Goal: Information Seeking & Learning: Learn about a topic

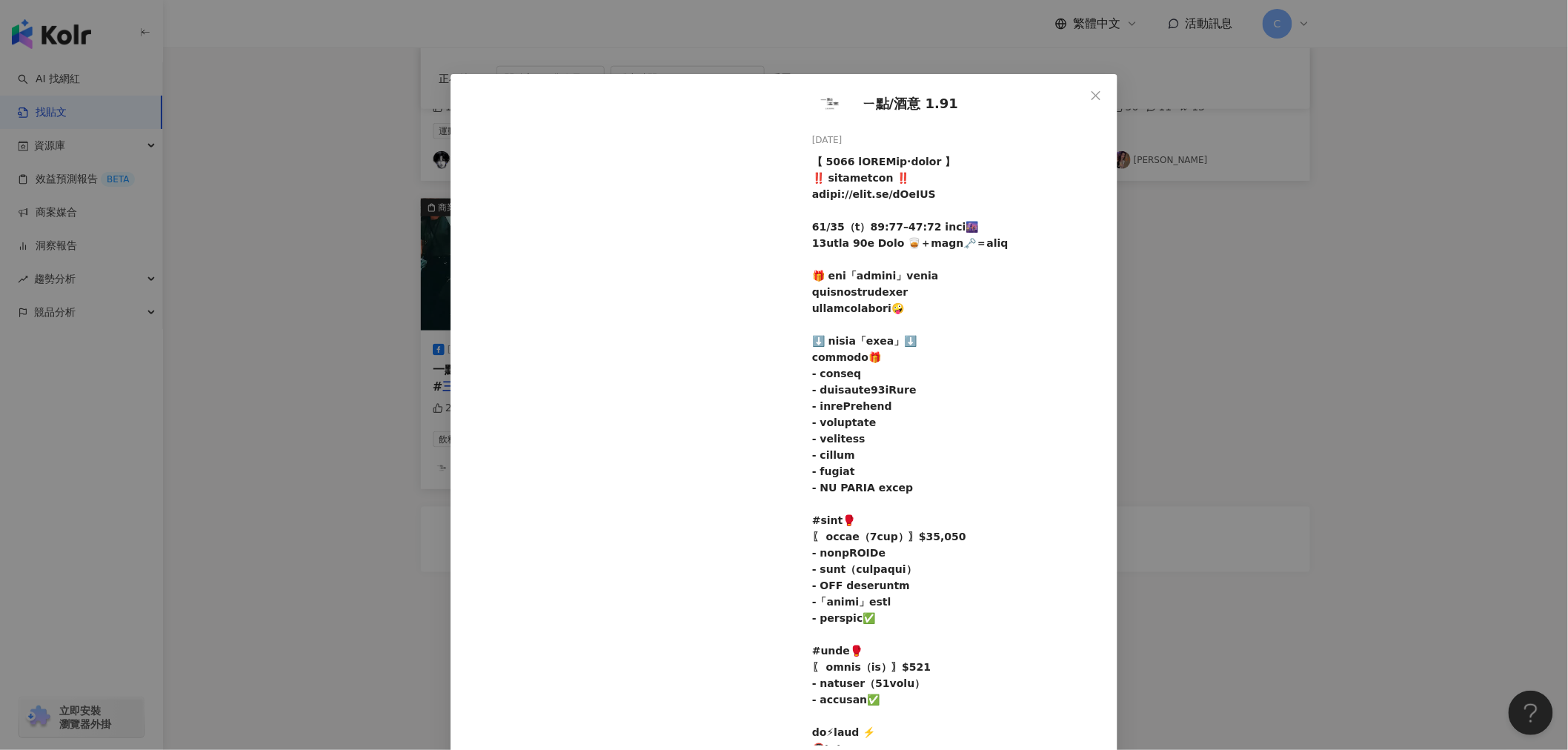
scroll to position [55, 0]
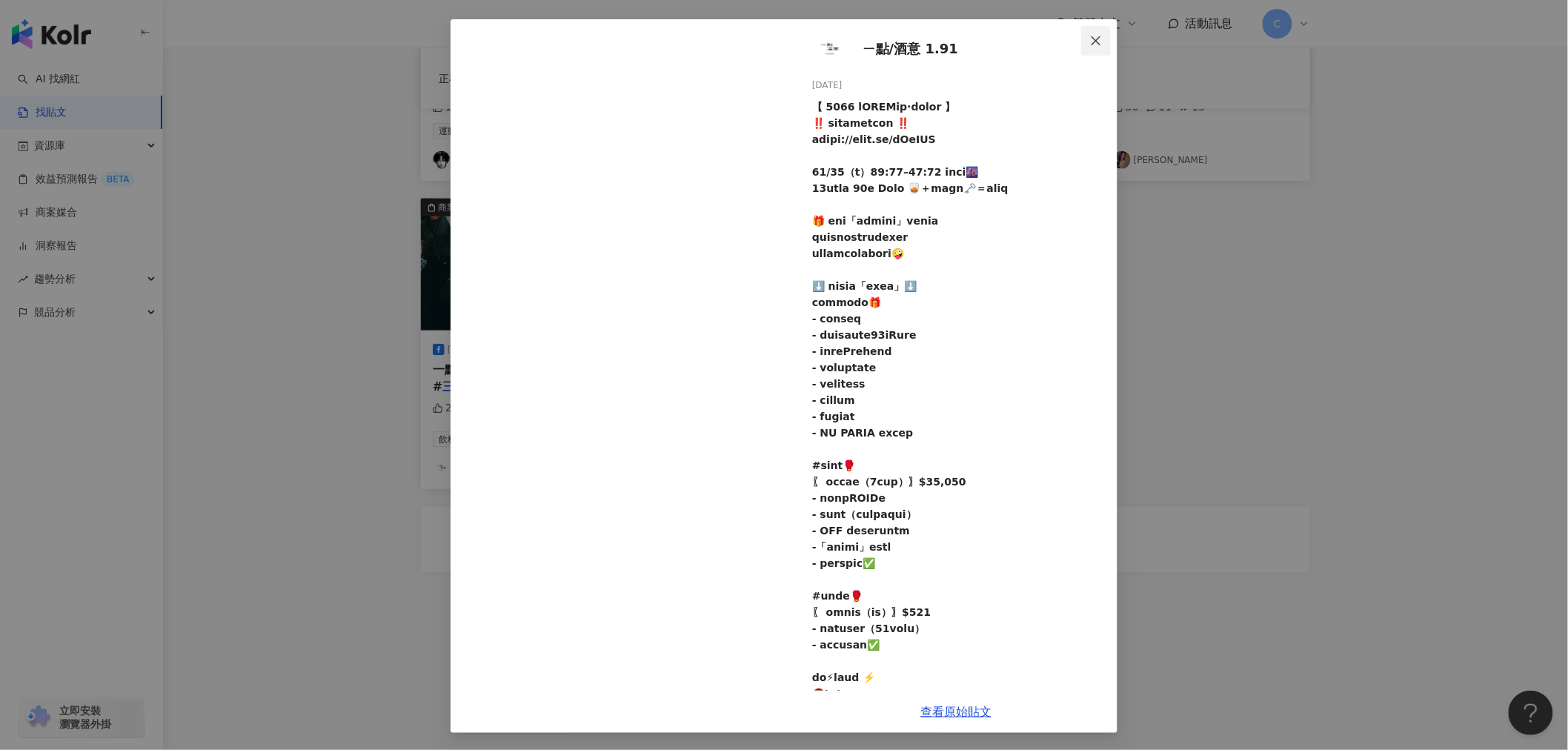
click at [1094, 37] on icon "close" at bounding box center [1096, 41] width 12 height 12
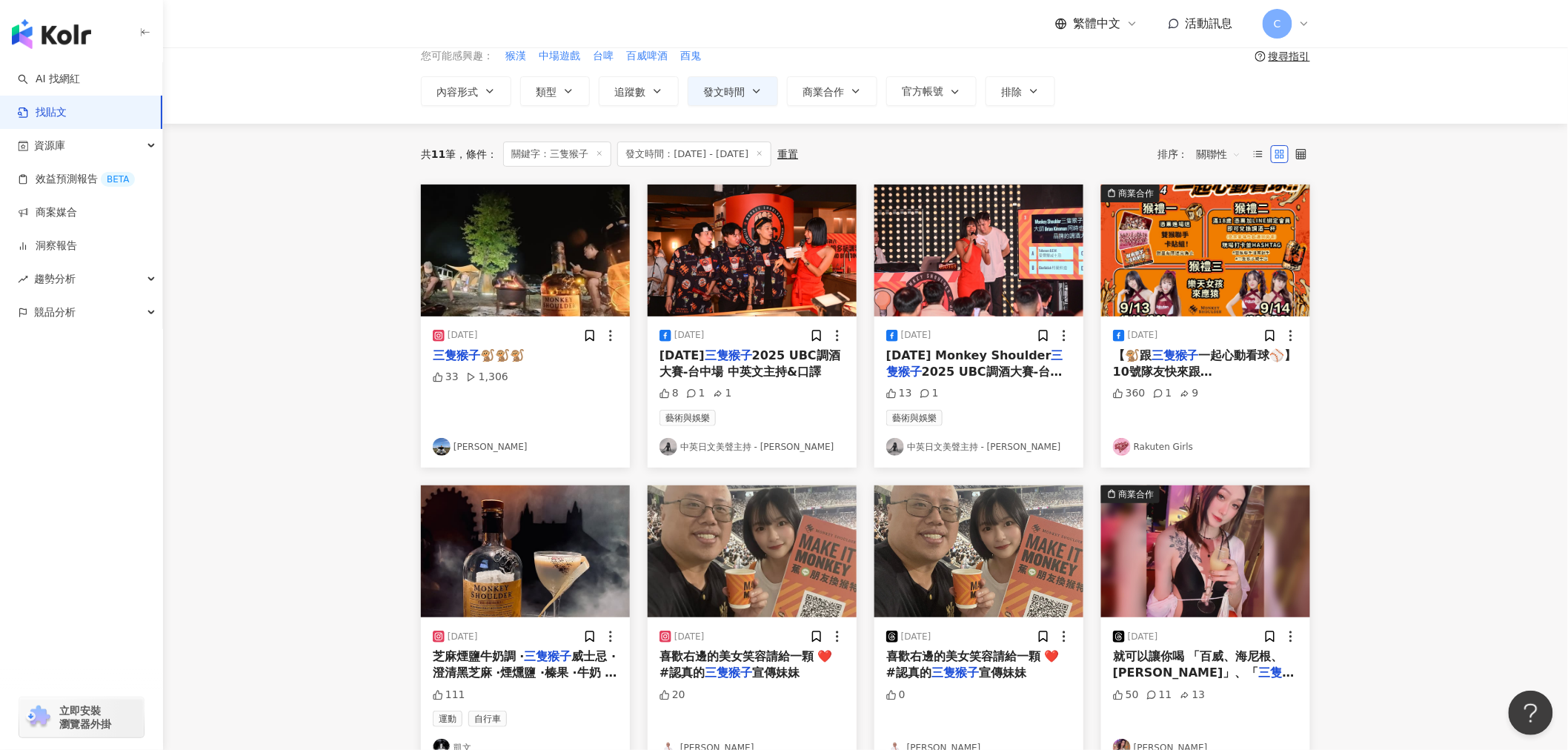
scroll to position [0, 0]
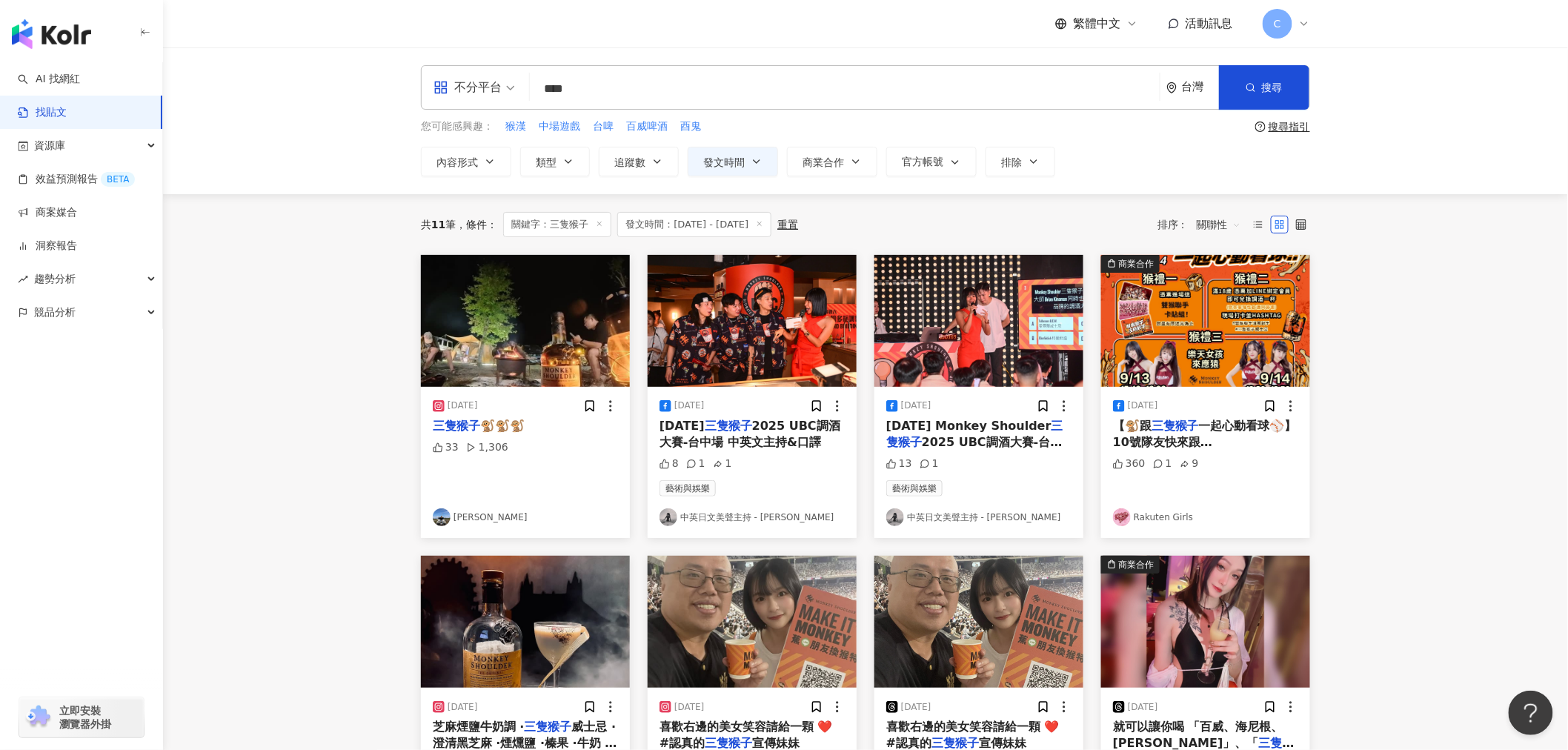
drag, startPoint x: 614, startPoint y: 95, endPoint x: 472, endPoint y: 94, distance: 142.0
click at [472, 94] on div "不分平台 三隻猴子 **** 台灣 搜尋 searchOperator 插入語法 完全符合 "" 聯集 OR 交集 AND 排除 - 群組 {}" at bounding box center [865, 87] width 889 height 44
type input "**"
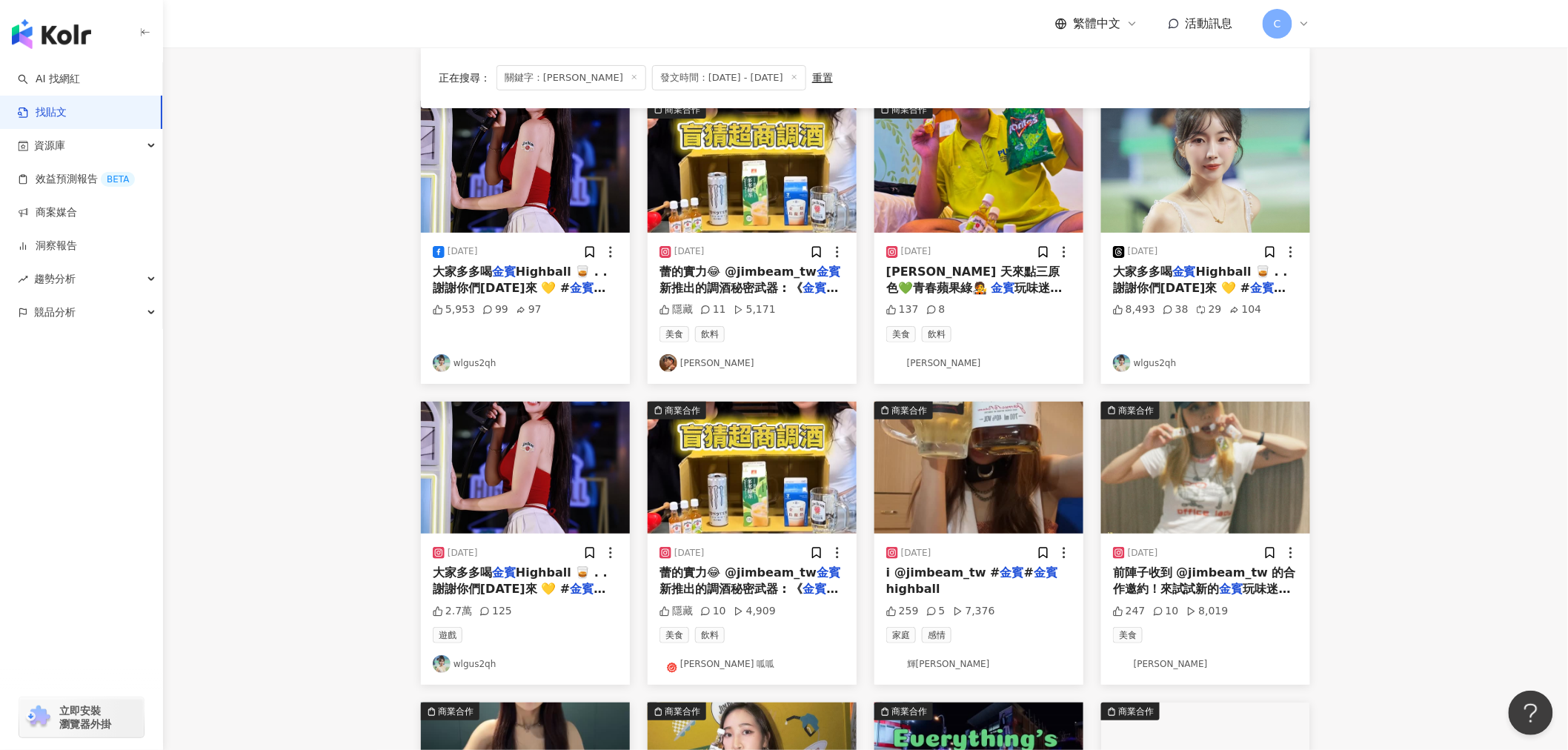
scroll to position [247, 0]
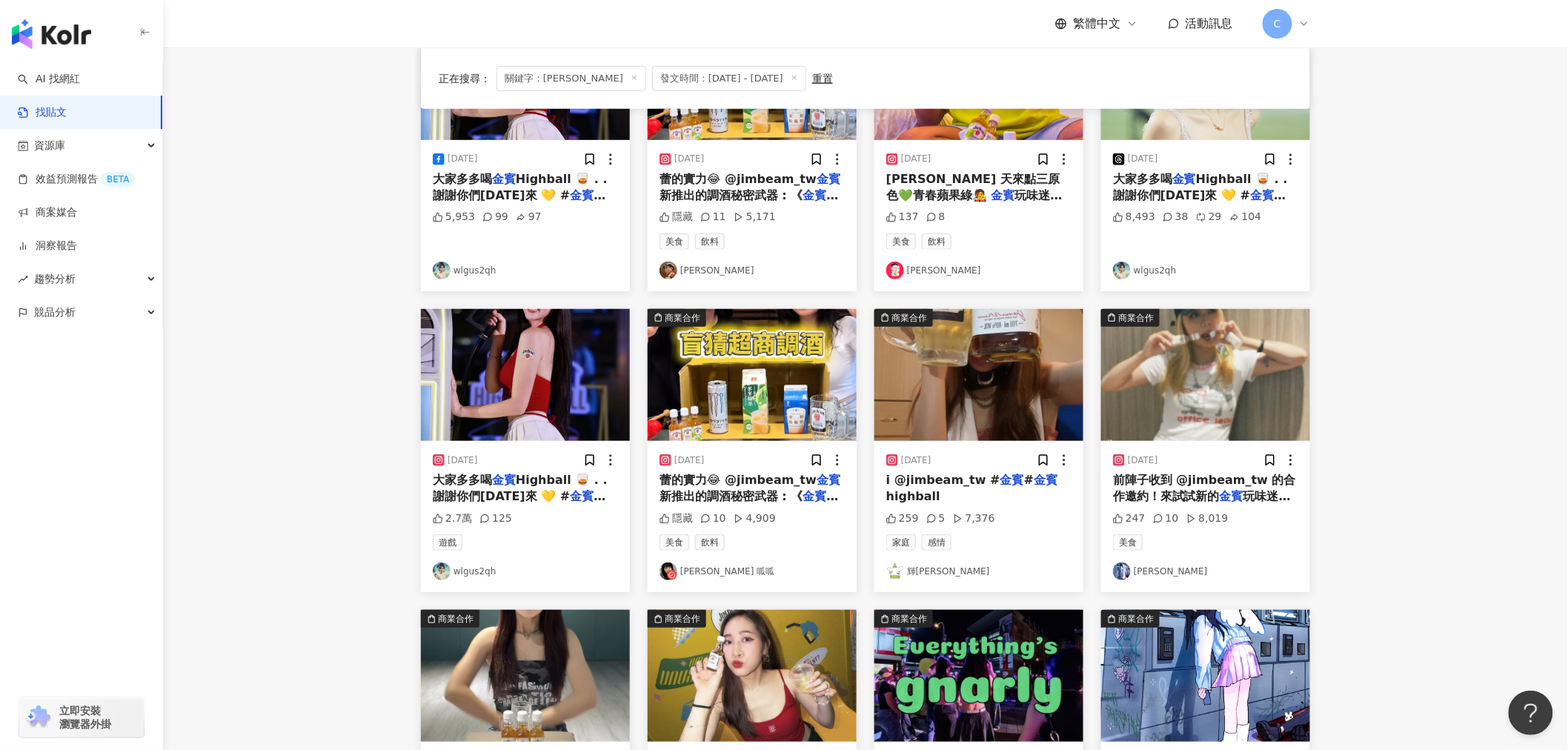
click at [782, 498] on span "新推出的調酒秘密武器 : 《" at bounding box center [731, 495] width 144 height 14
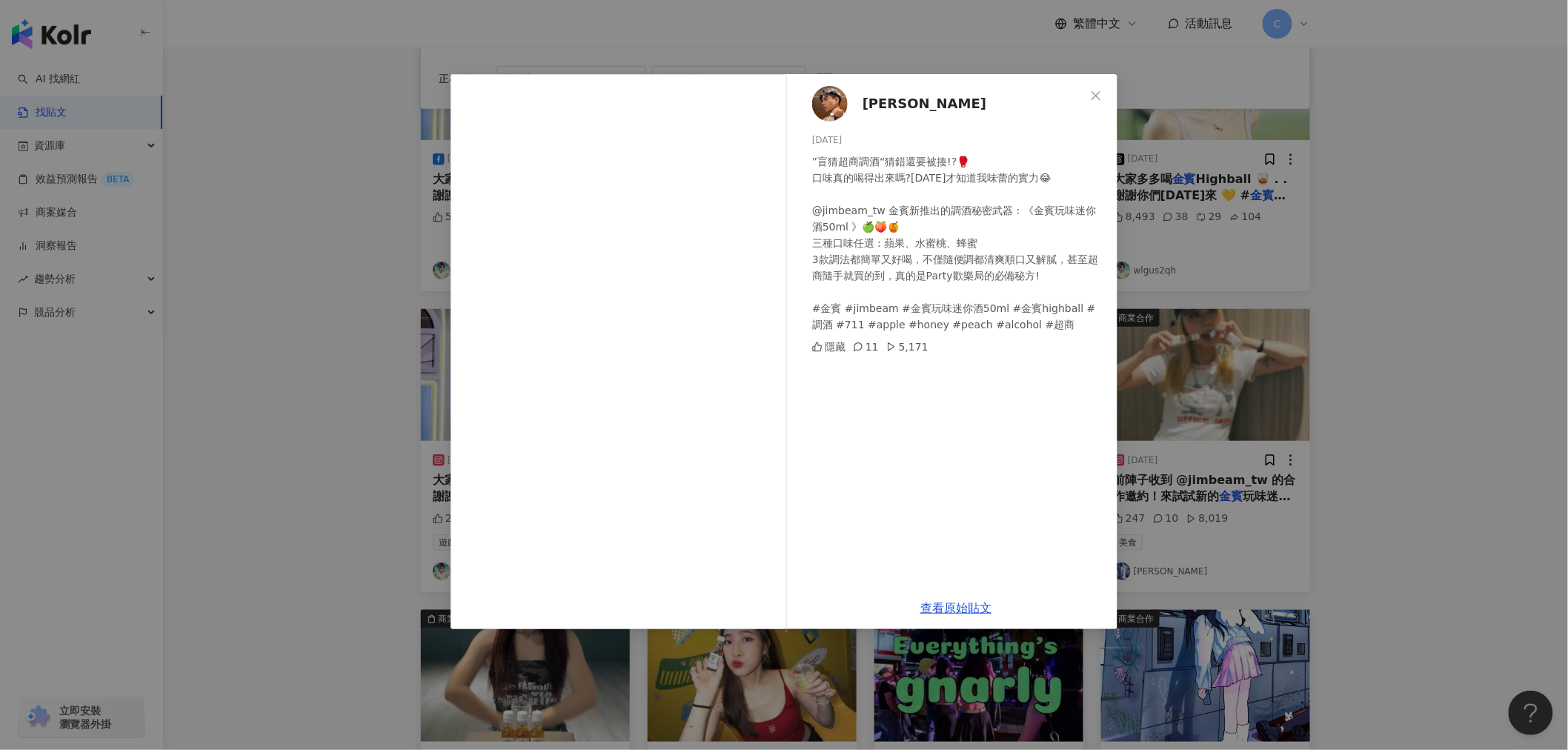
click at [226, 487] on div "[PERSON_NAME][DATE] ”盲猜超商調酒“猜錯還要被揍!?🥊 口味真的喝得出來嗎?[DATE]才知道我味蕾的實力😂 @jimbeam_tw 金賓…" at bounding box center [784, 375] width 1568 height 750
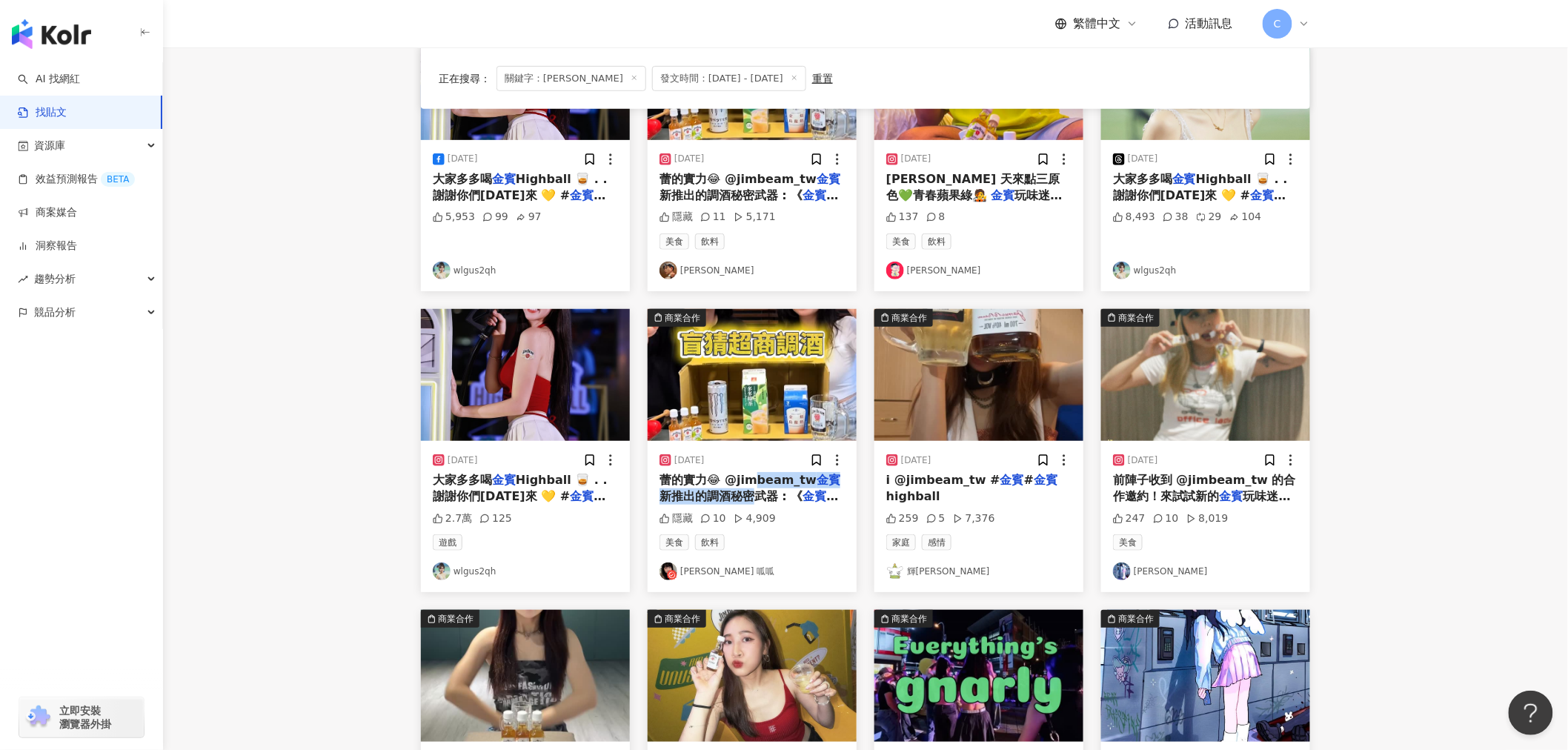
click at [757, 491] on span "新推出的調酒秘密武器 : 《" at bounding box center [731, 495] width 144 height 14
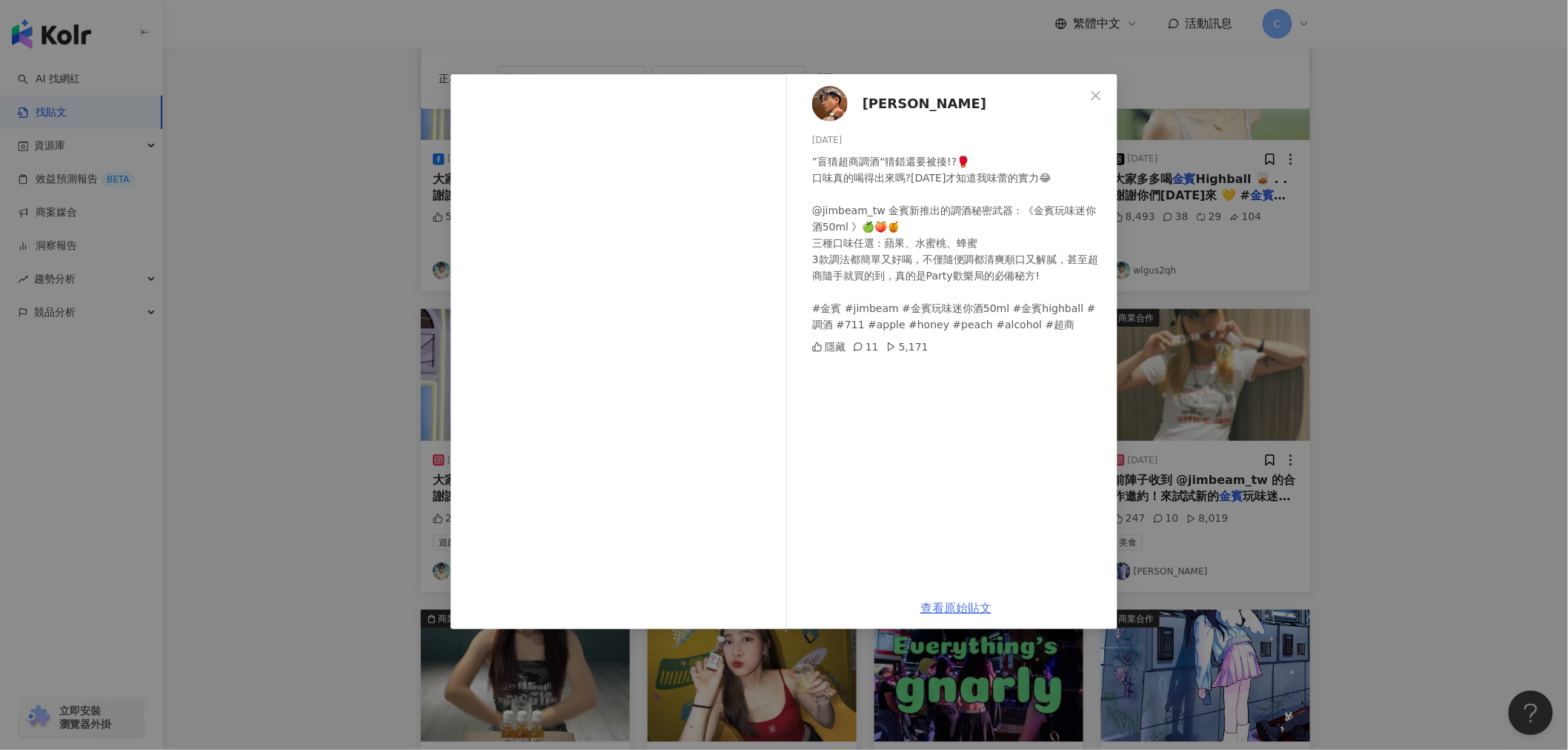
click at [976, 608] on link "查看原始貼文" at bounding box center [956, 608] width 71 height 14
click at [1090, 91] on icon "close" at bounding box center [1096, 96] width 12 height 12
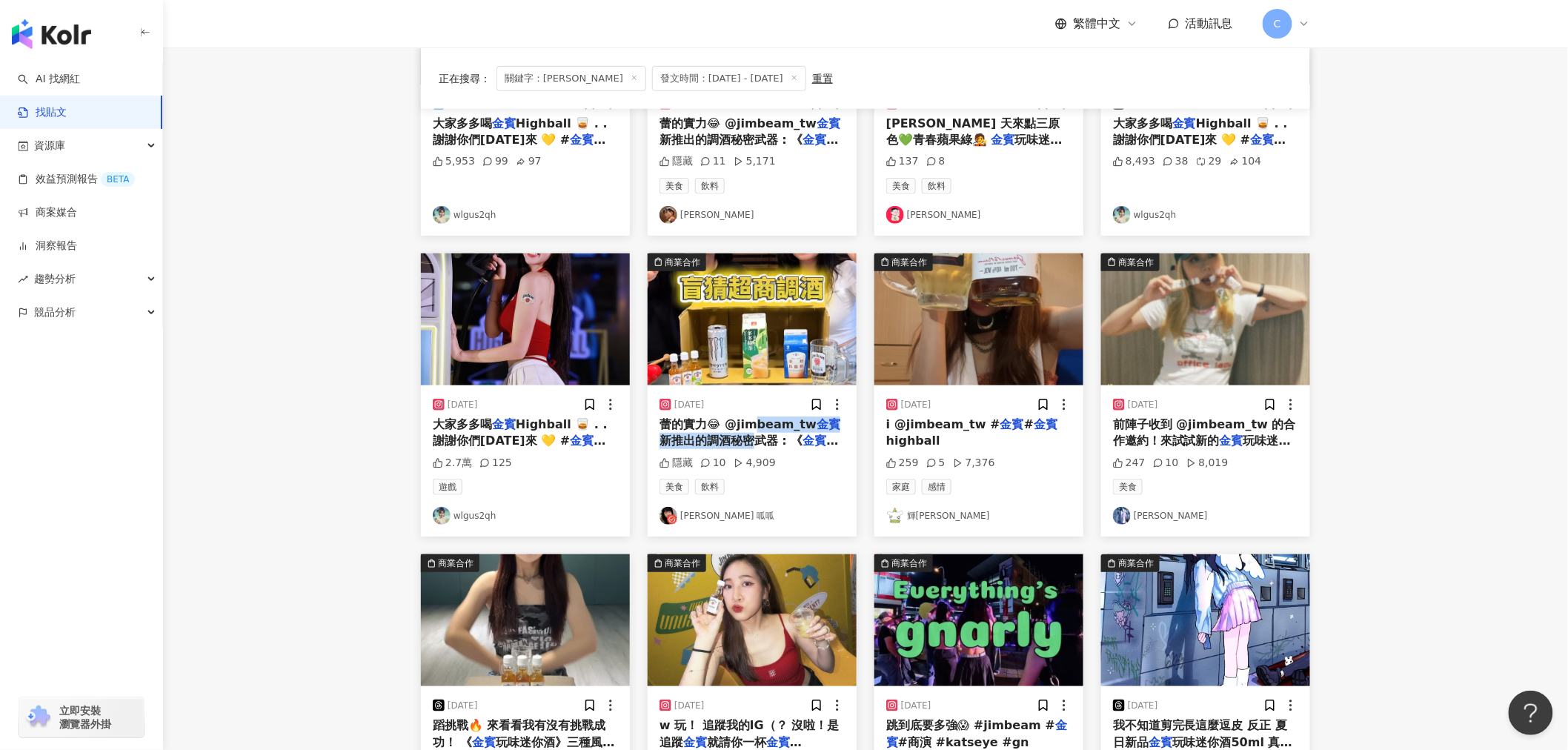
scroll to position [411, 0]
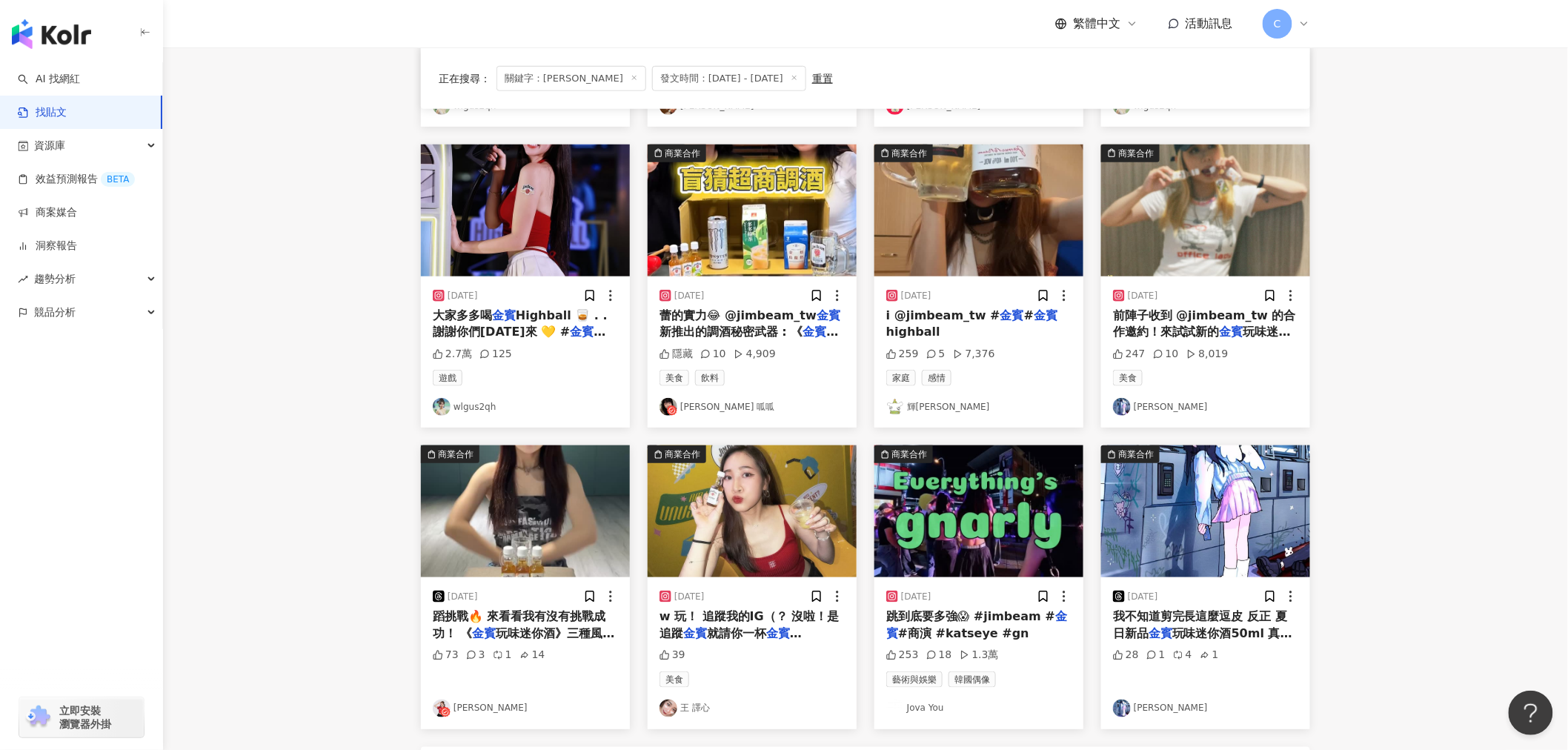
click at [602, 639] on span "玩味迷你酒》三種風味都超級好喝 很適" at bounding box center [524, 641] width 182 height 30
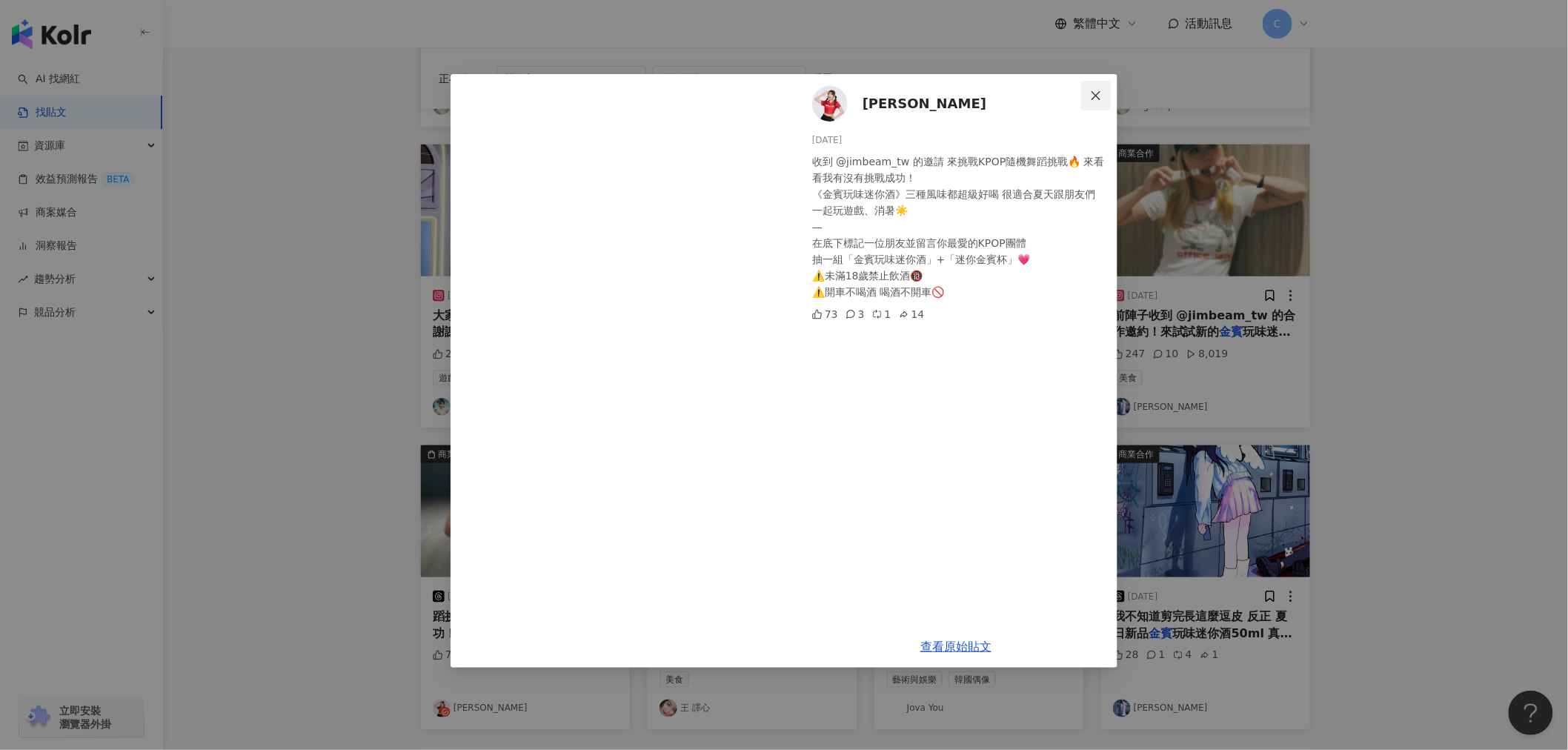
click at [1100, 96] on icon "close" at bounding box center [1096, 96] width 12 height 12
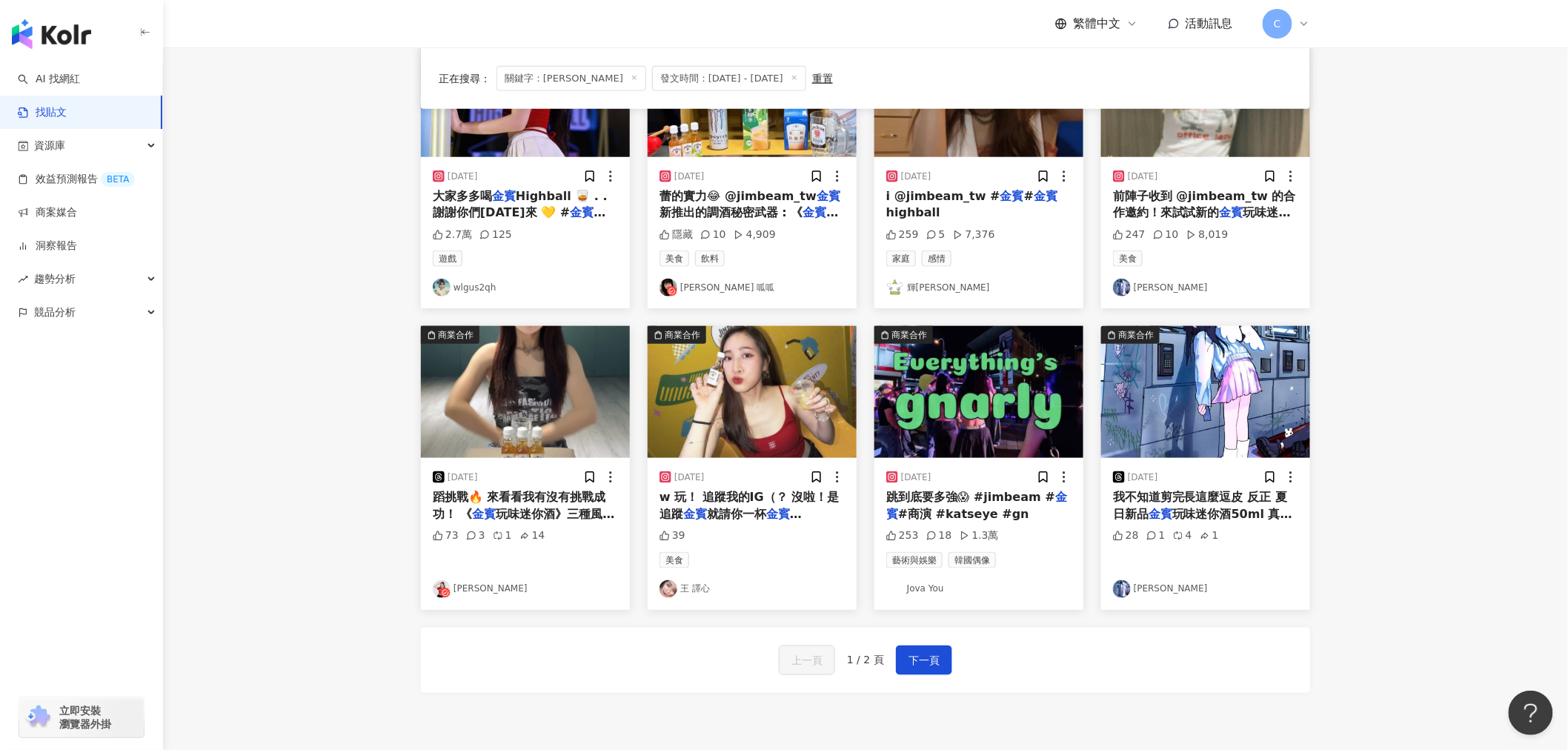
scroll to position [658, 0]
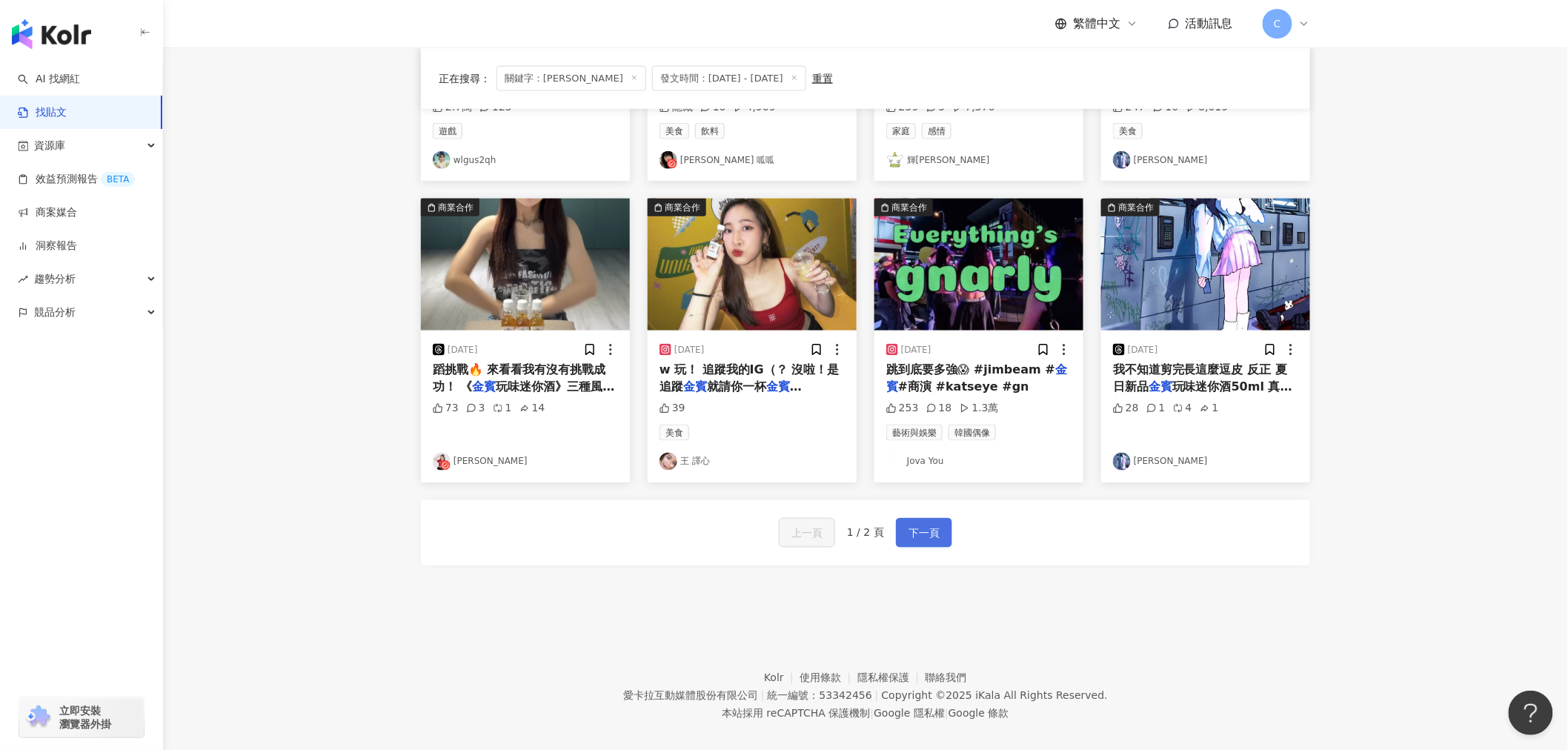
click at [912, 529] on span "下一頁" at bounding box center [923, 534] width 31 height 18
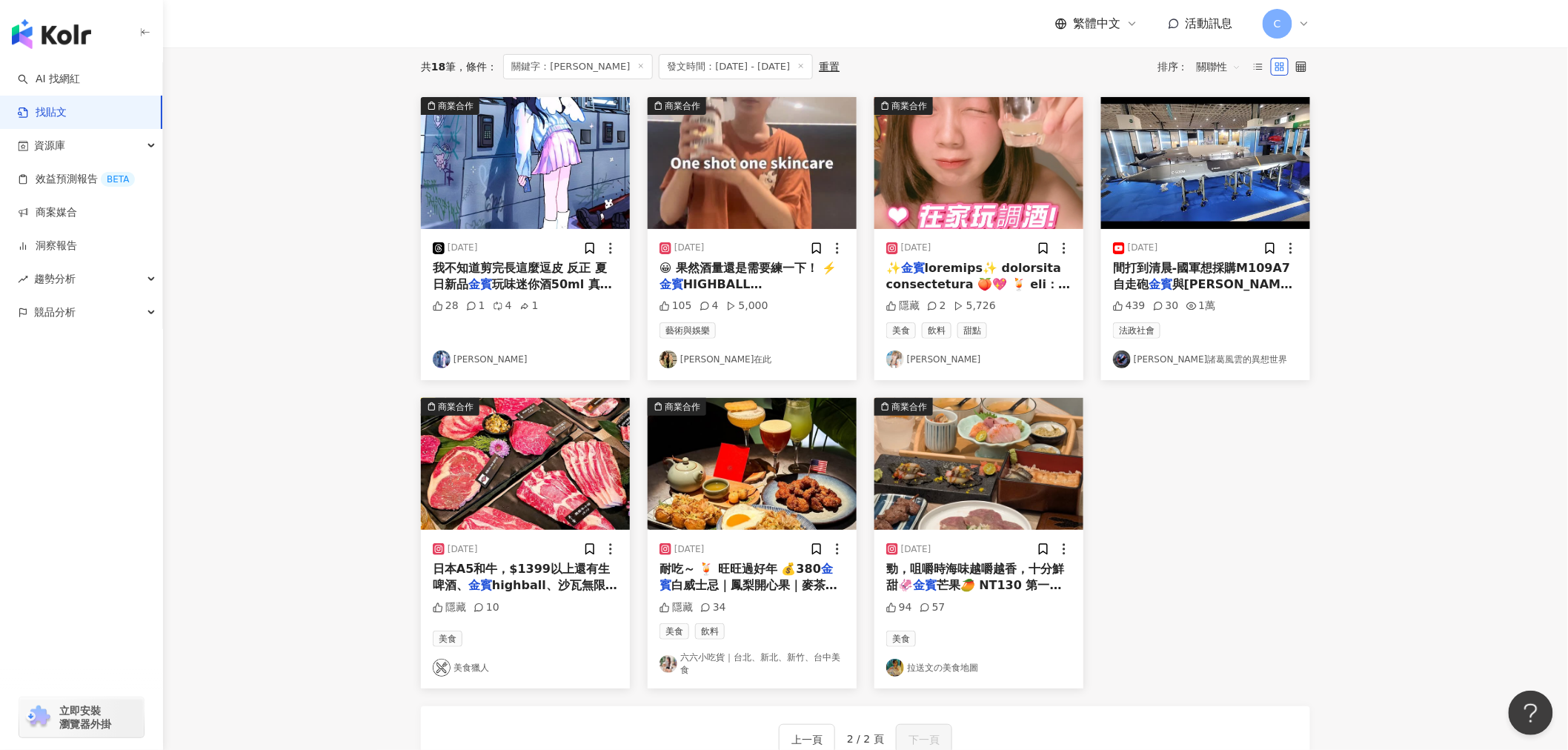
scroll to position [117, 0]
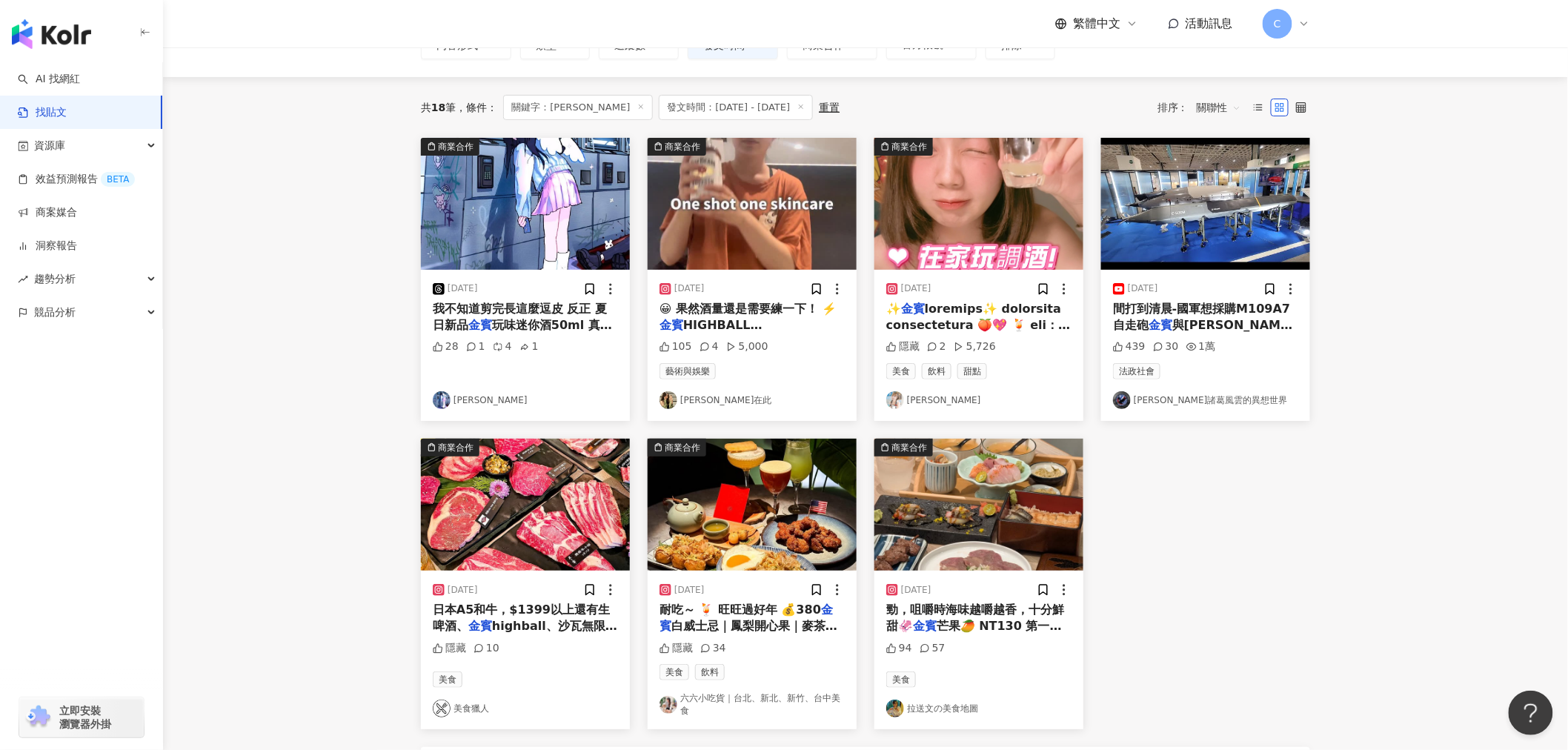
click at [770, 328] on span "HIGHBALL [PERSON_NAME]" at bounding box center [715, 333] width 111 height 30
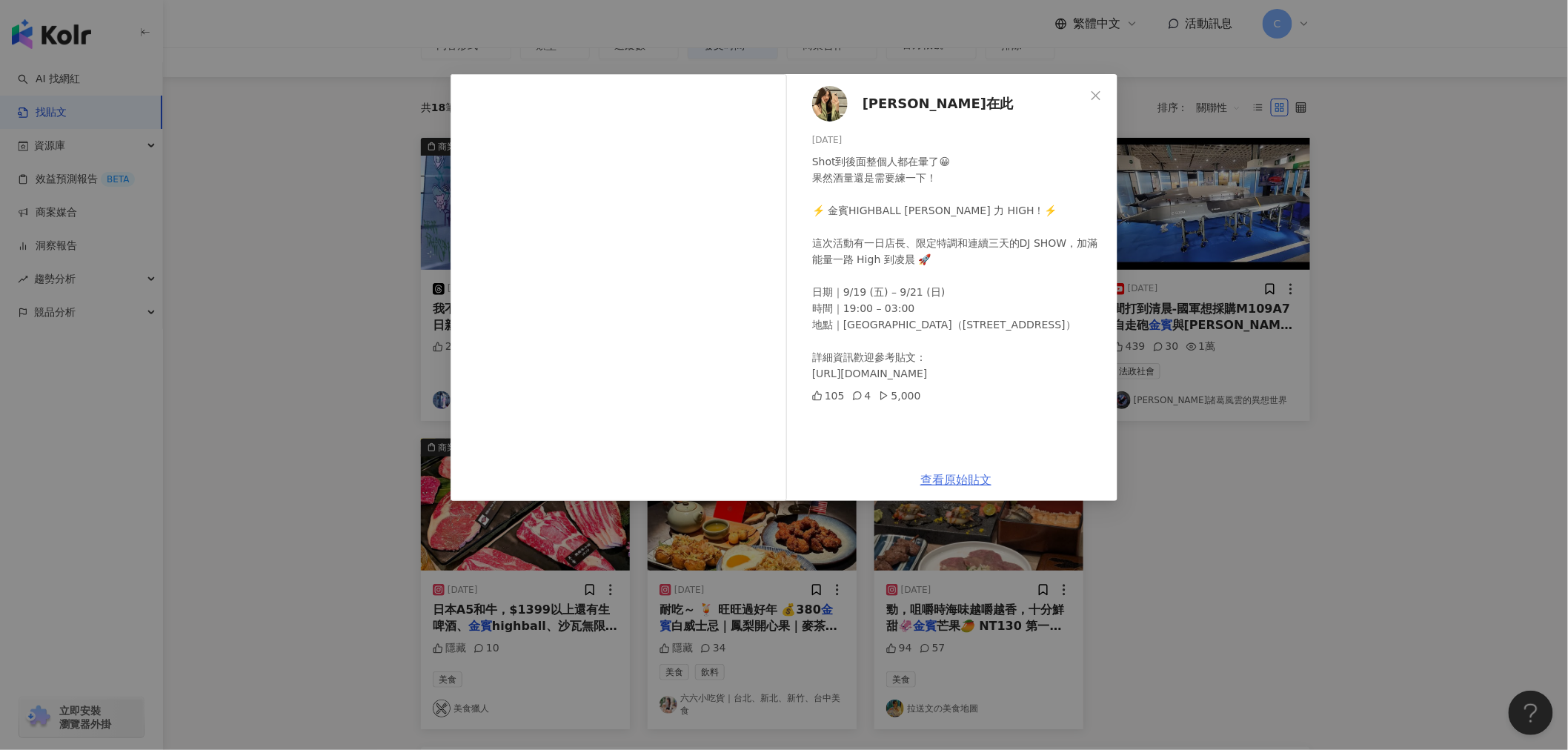
click at [963, 480] on link "查看原始貼文" at bounding box center [956, 480] width 71 height 14
click at [1093, 90] on icon "close" at bounding box center [1096, 96] width 12 height 12
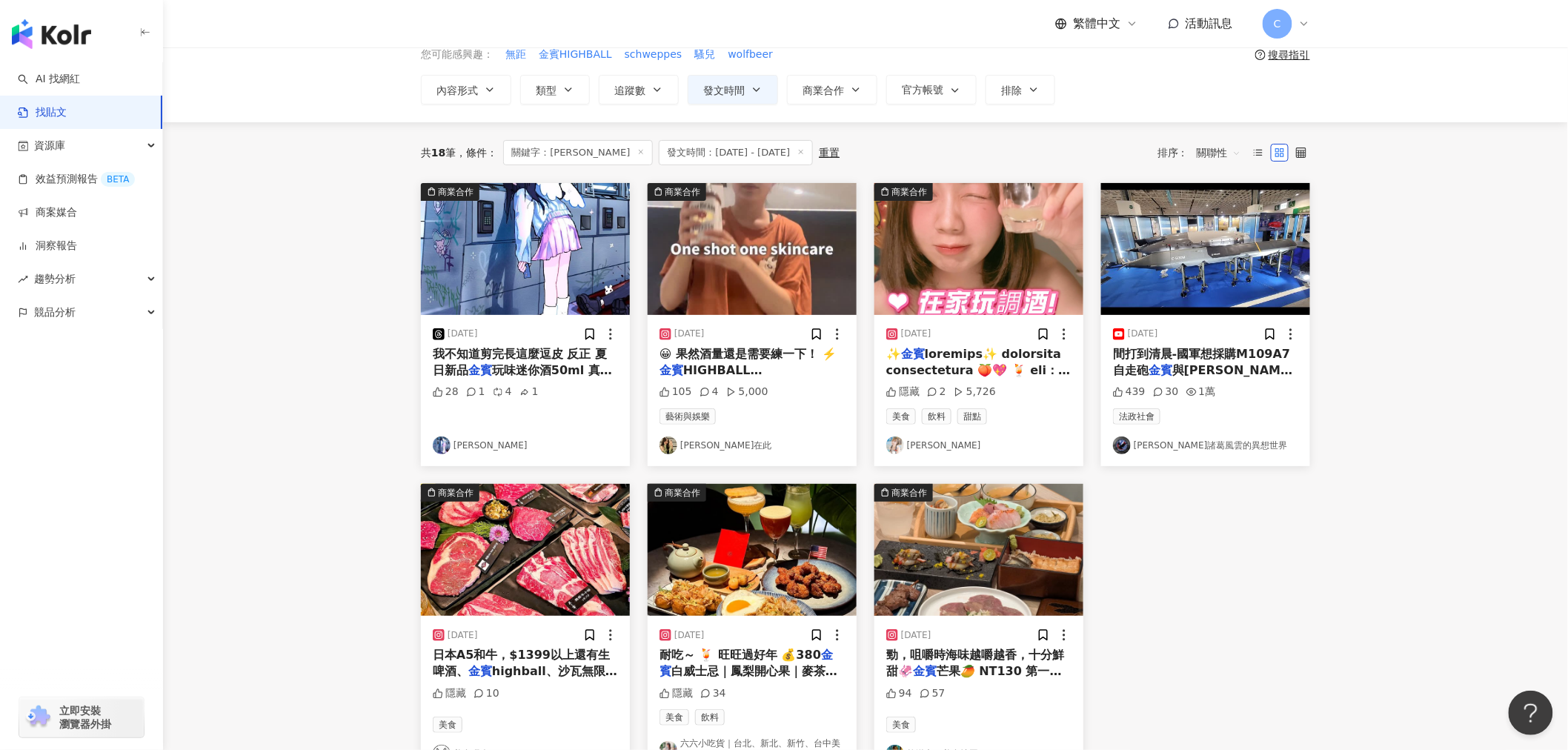
scroll to position [35, 0]
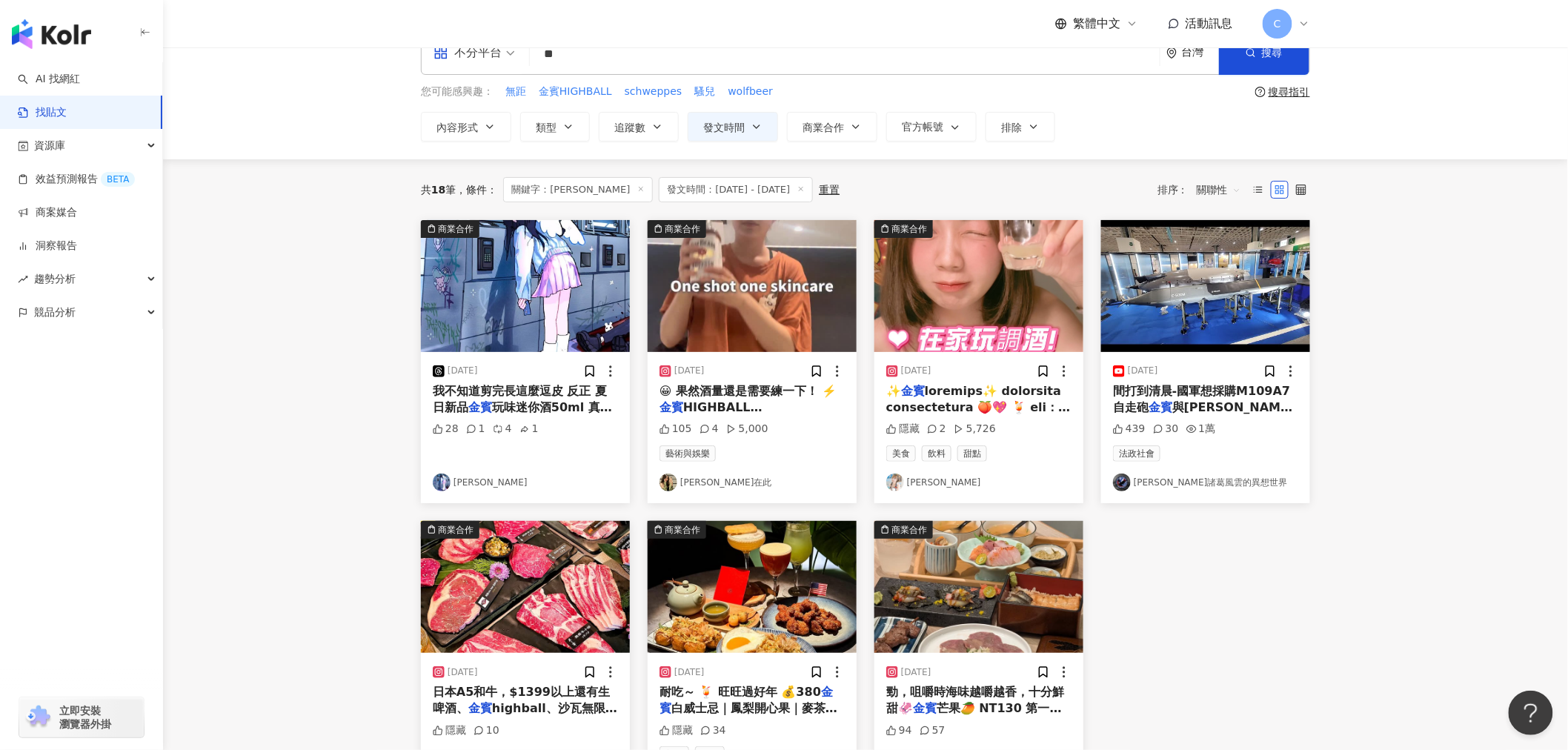
click at [1008, 407] on span at bounding box center [978, 565] width 184 height 362
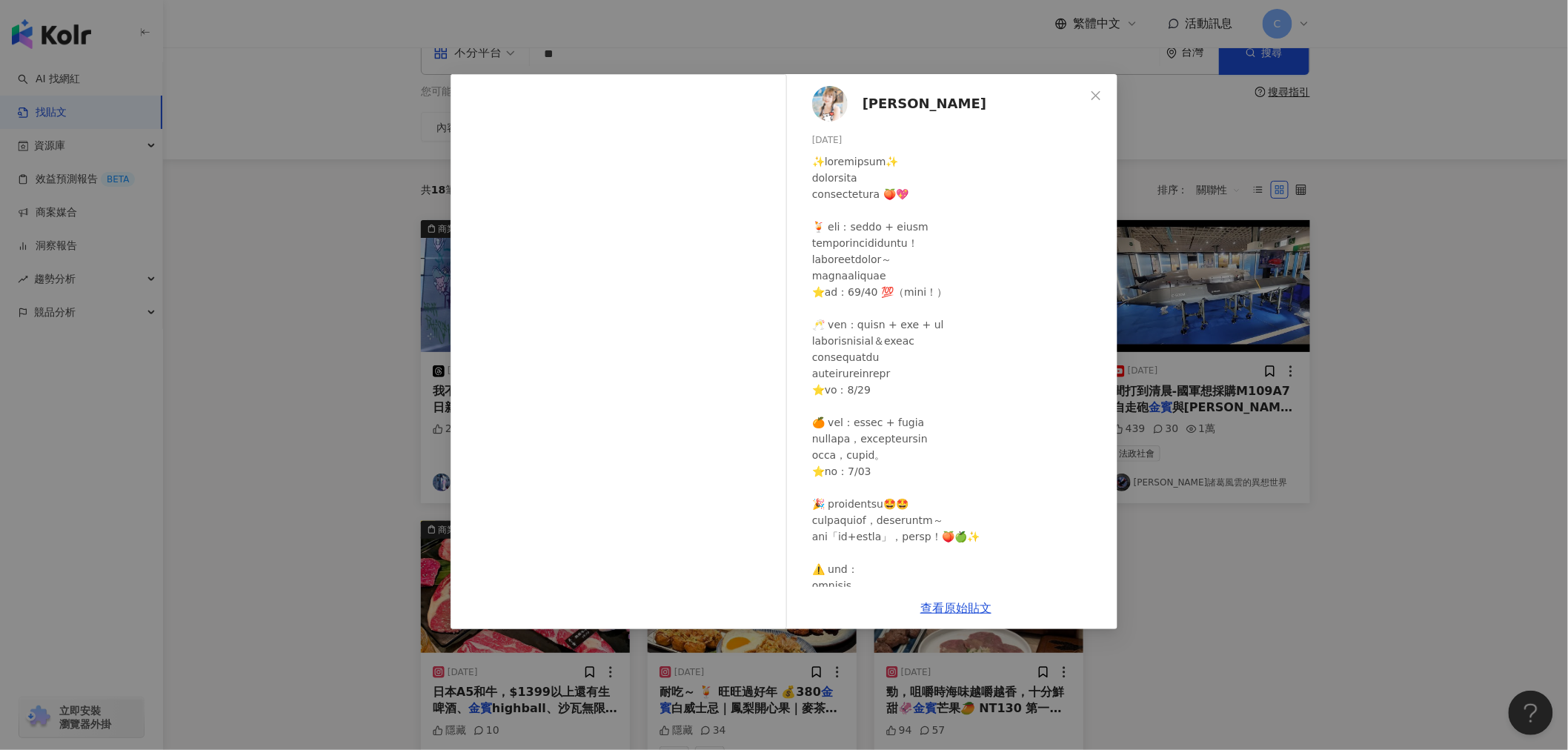
click at [1094, 93] on icon "close" at bounding box center [1096, 96] width 12 height 12
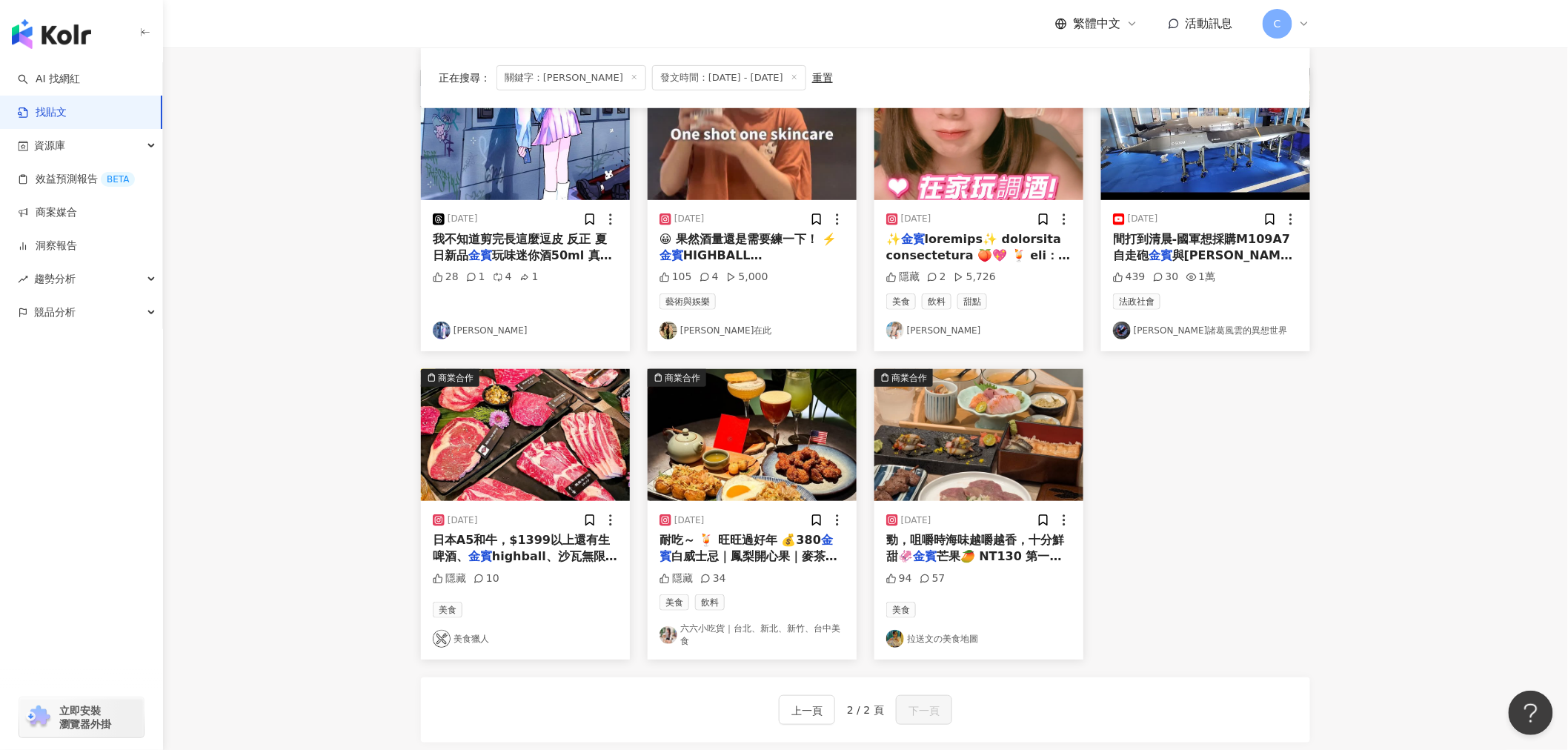
scroll to position [364, 0]
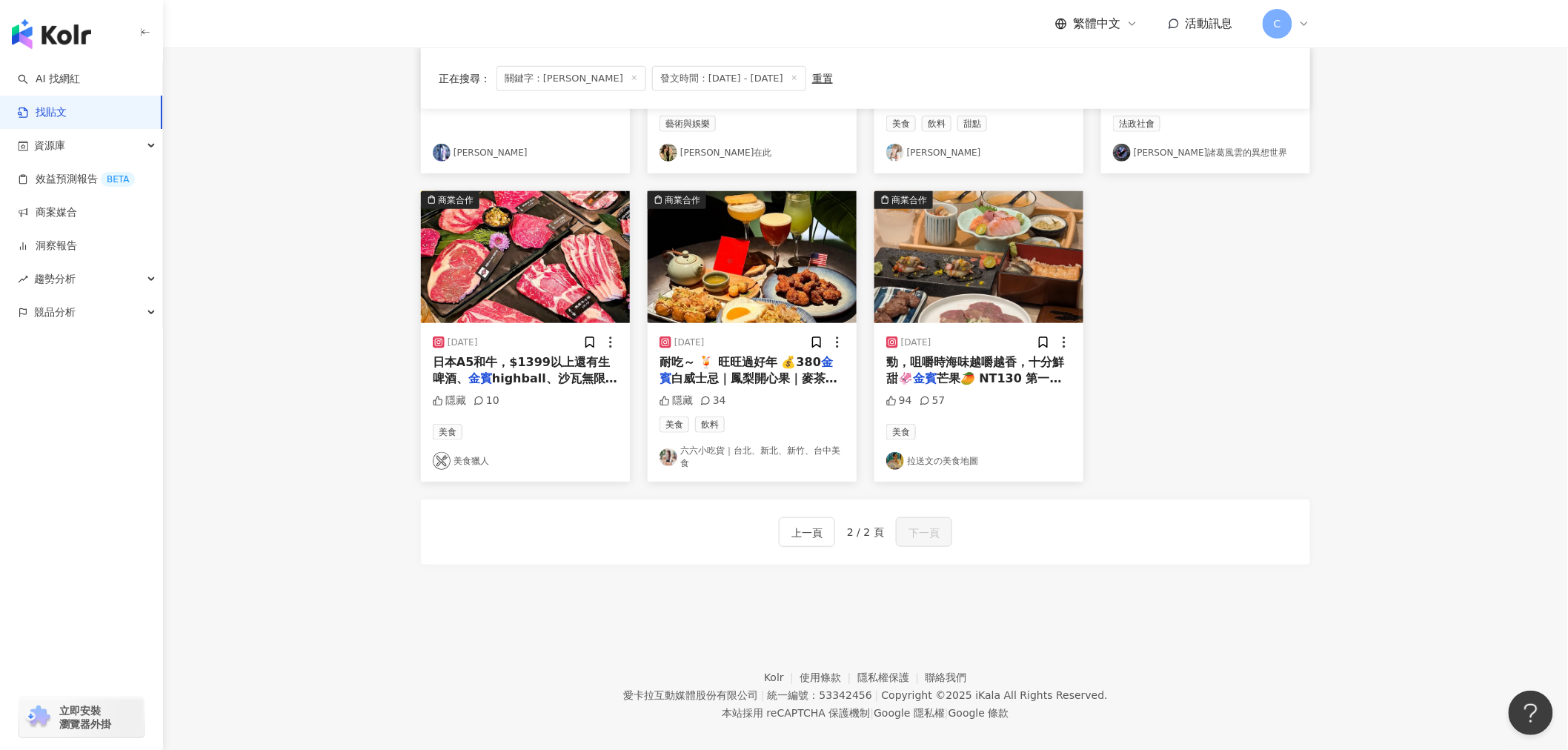
click at [779, 380] on span "白威士忌｜鳳梨開心果｜麥茶｜龍眼蜜" at bounding box center [749, 386] width 178 height 30
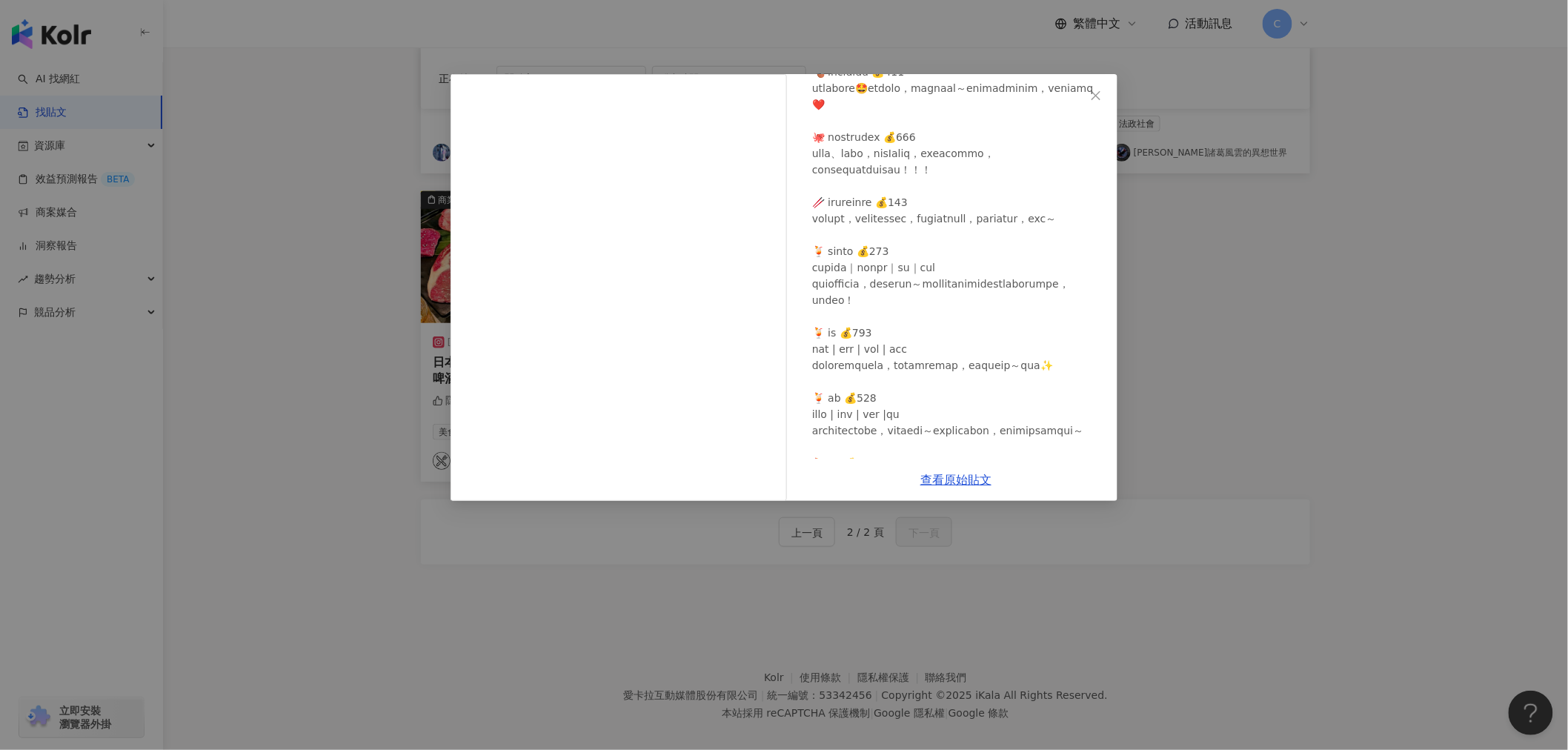
scroll to position [164, 0]
click at [1092, 93] on icon "close" at bounding box center [1096, 96] width 12 height 12
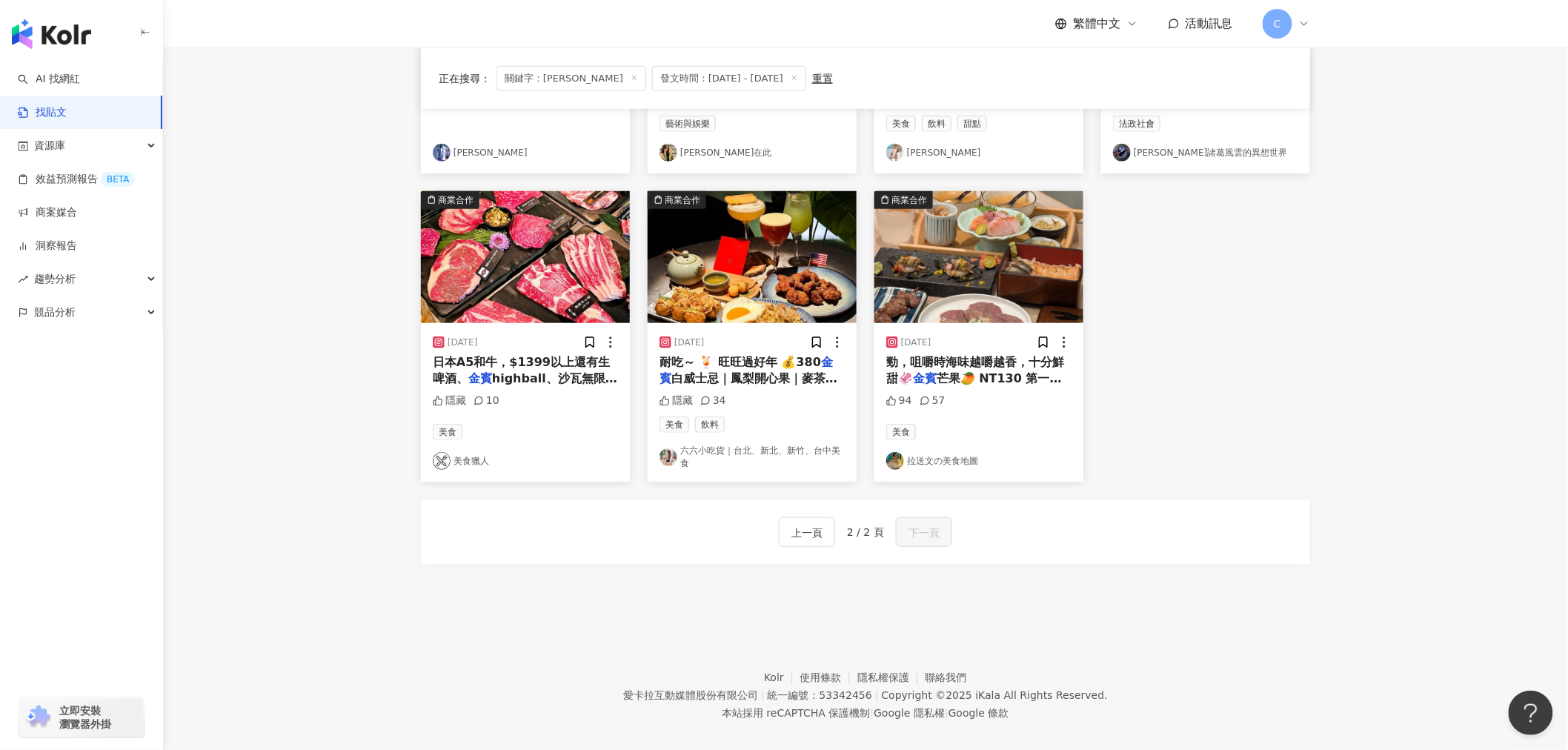
click at [562, 380] on span "highball、沙瓦無限暢飲🍻" at bounding box center [525, 386] width 185 height 30
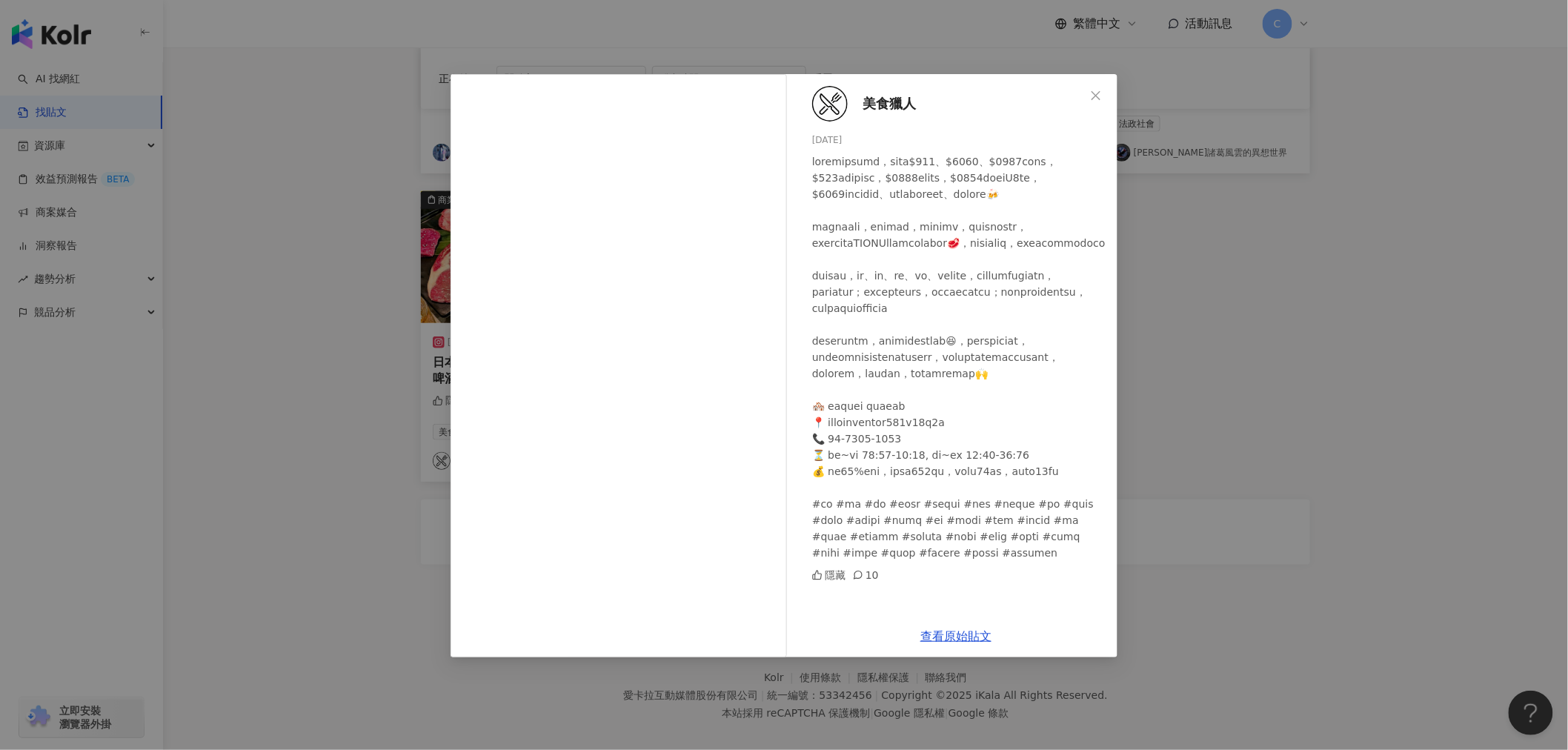
scroll to position [81, 0]
click at [1101, 96] on icon "close" at bounding box center [1096, 96] width 12 height 12
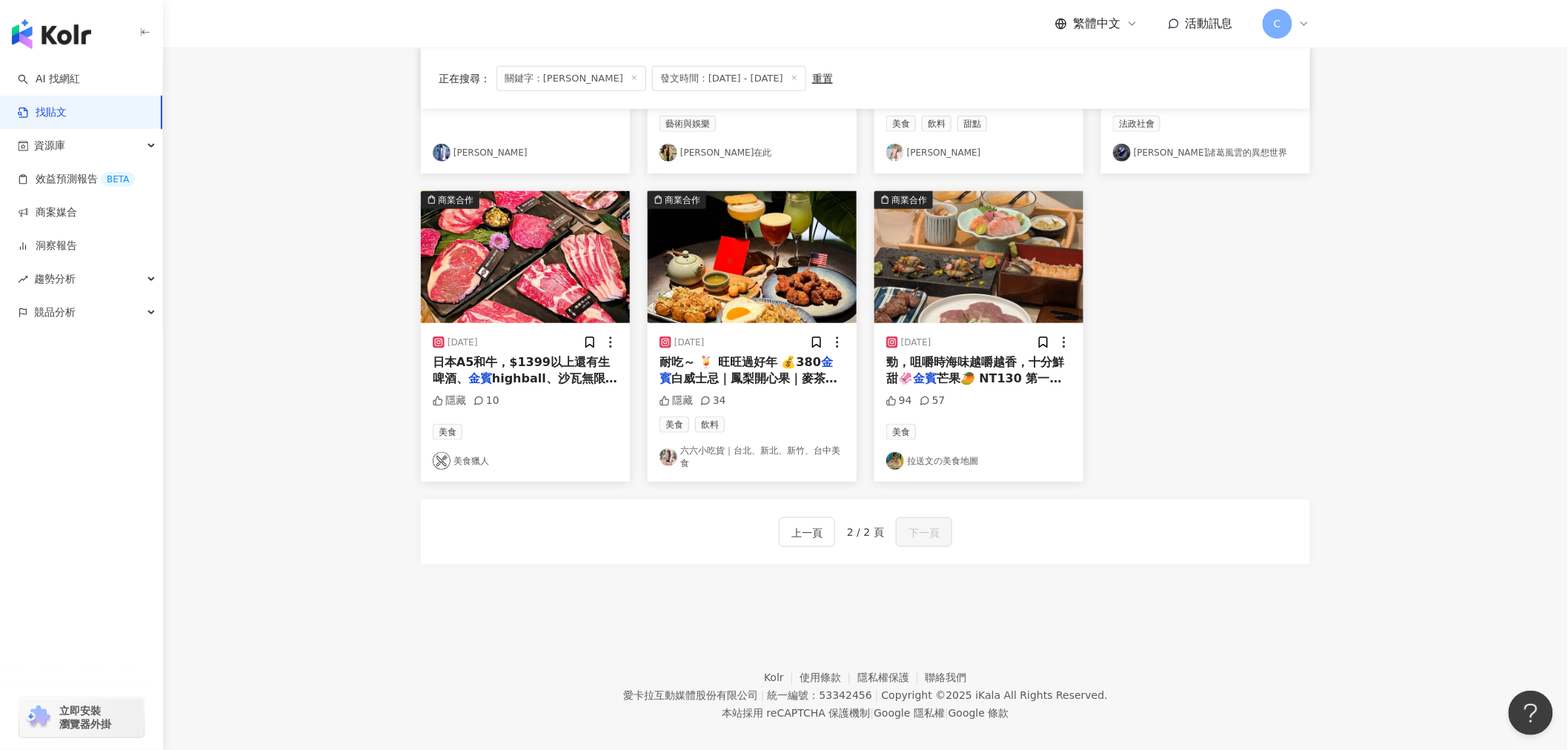
click at [973, 380] on span "芒果🥭 NT130 第一口是香甜的" at bounding box center [974, 386] width 175 height 30
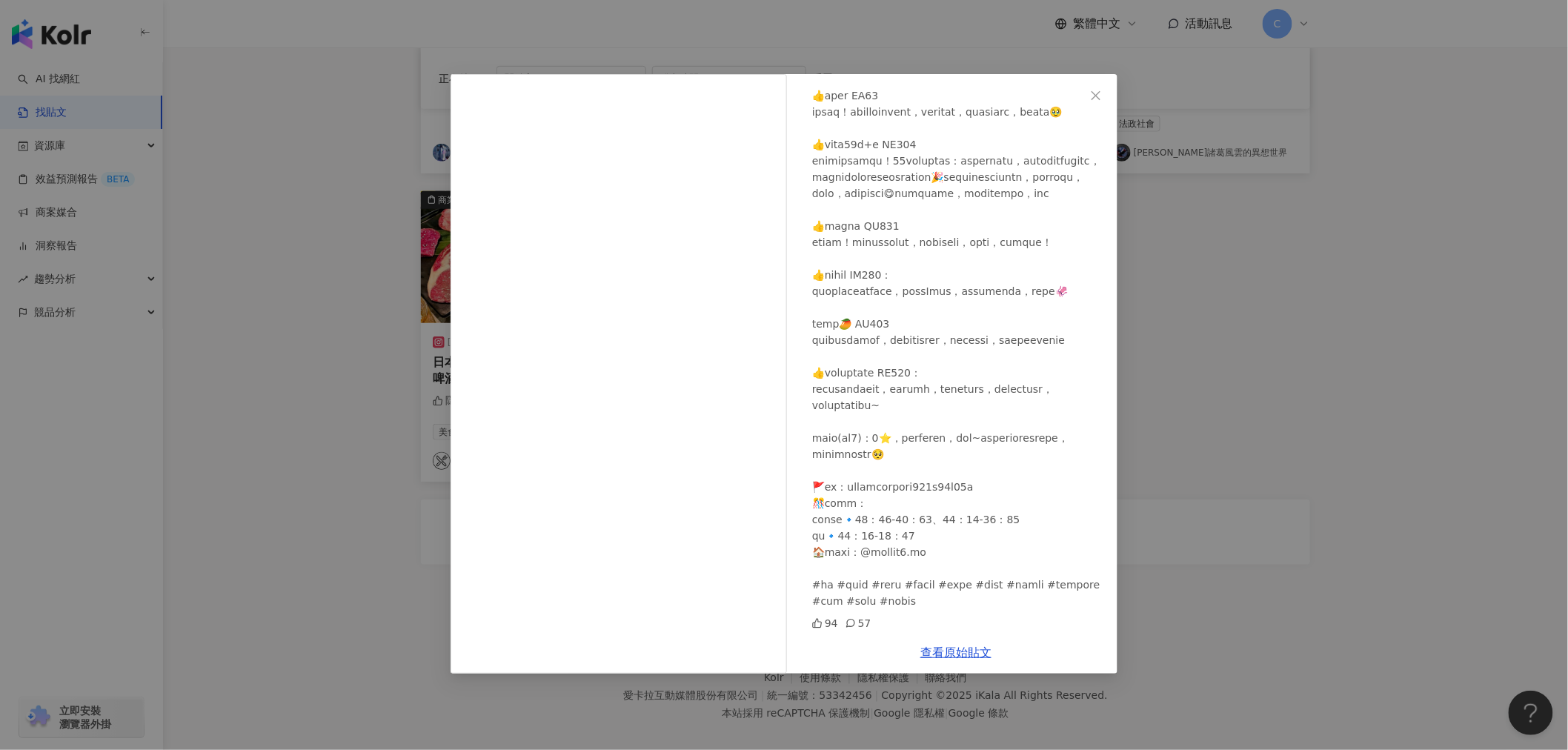
scroll to position [505, 0]
click at [1106, 100] on span "Close" at bounding box center [1096, 96] width 29 height 12
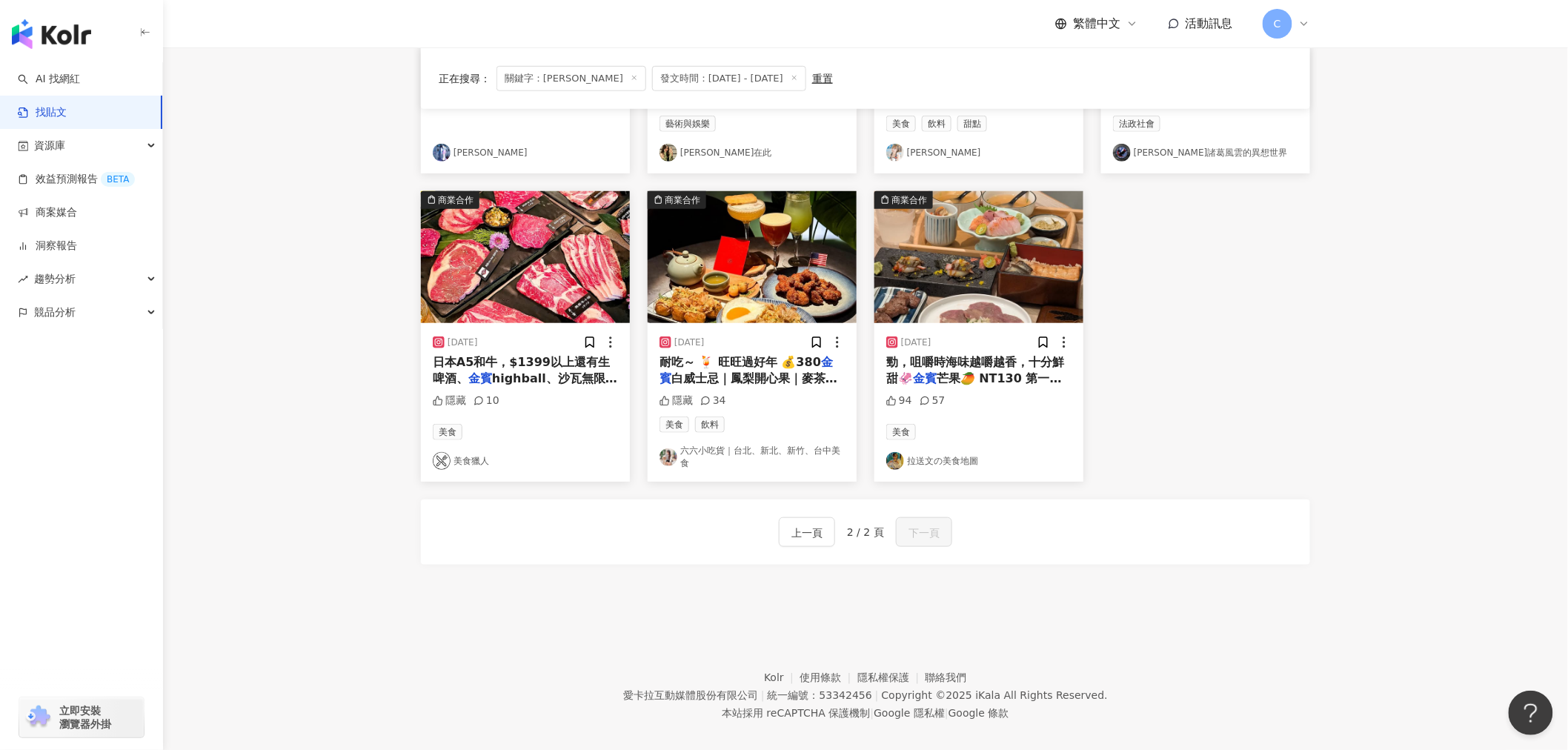
click at [1001, 386] on span "芒果🥭 NT130 第一口是香甜的" at bounding box center [974, 386] width 175 height 30
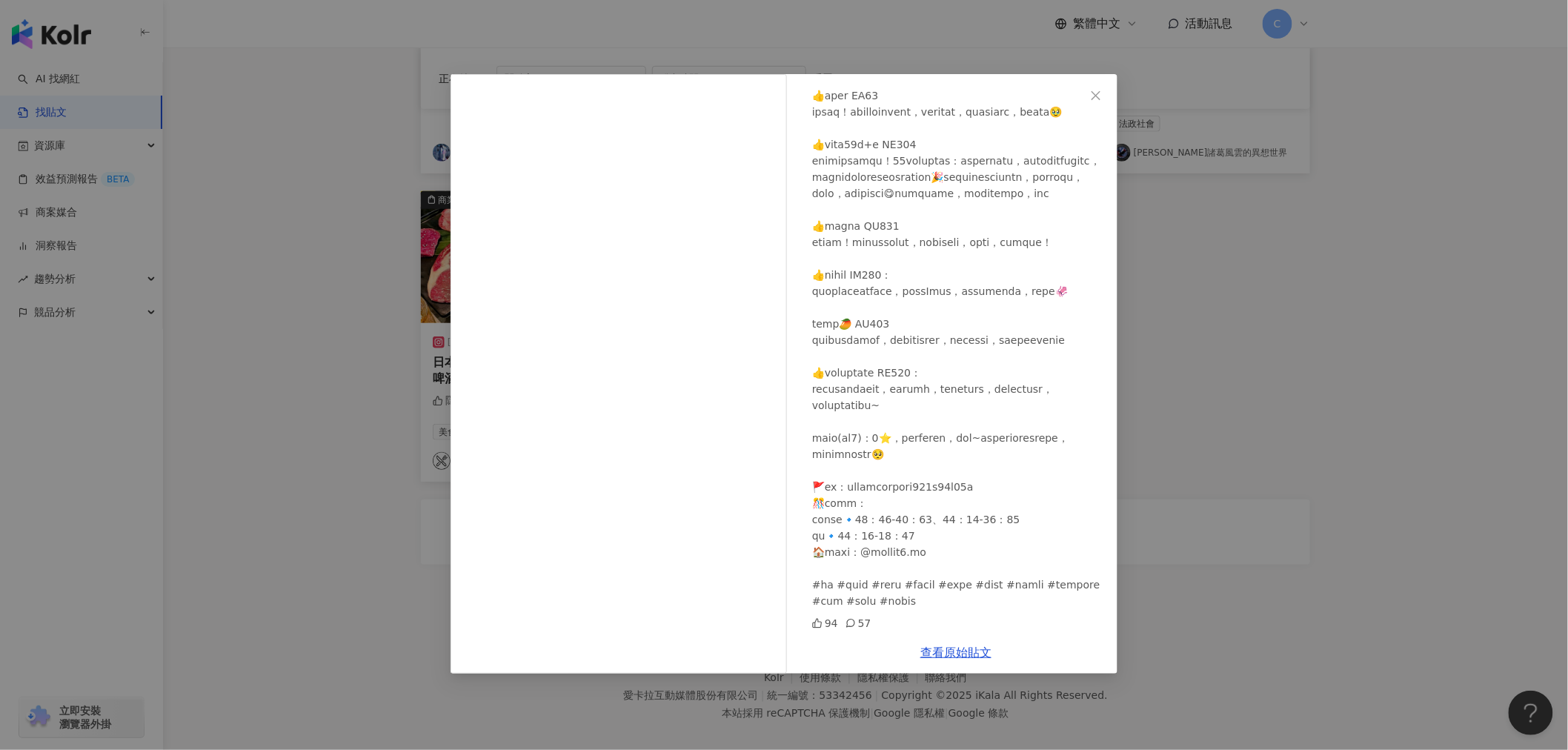
scroll to position [340, 0]
click at [342, 425] on div "拉送文の美食地圖 [DATE] 94 57 查看原始貼文" at bounding box center [784, 375] width 1568 height 750
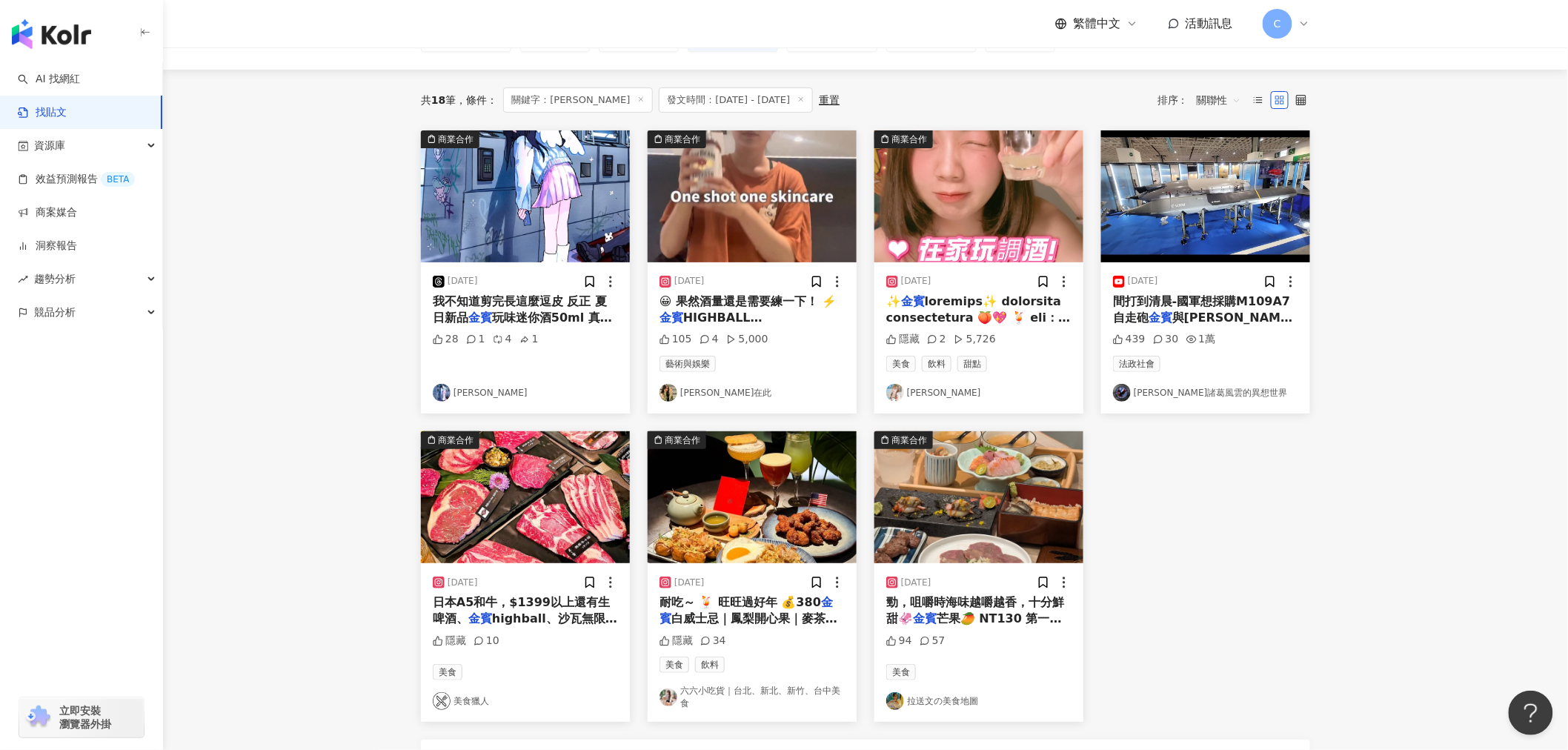
scroll to position [117, 0]
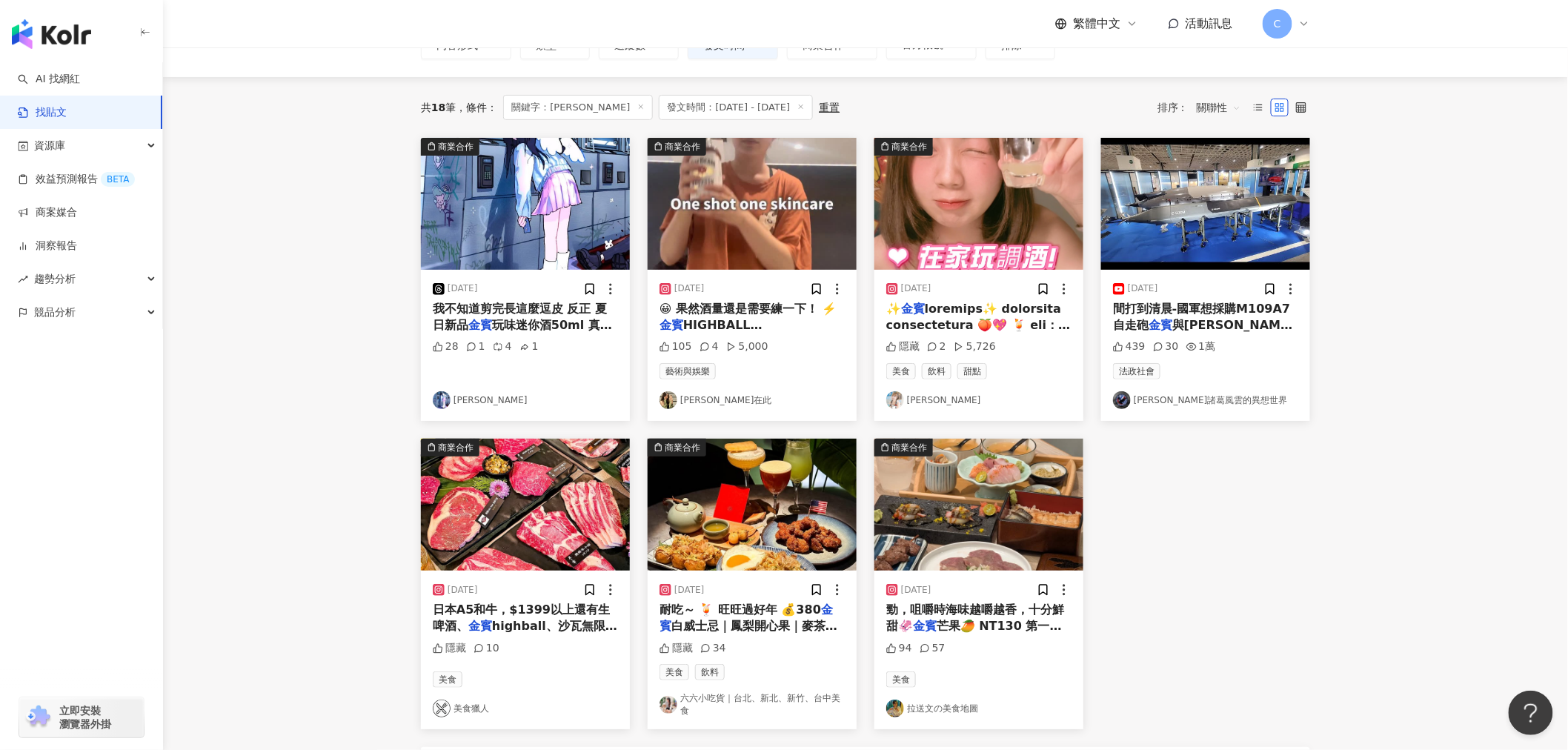
click at [767, 623] on span "白威士忌｜鳳梨開心果｜麥茶｜龍眼蜜" at bounding box center [749, 634] width 178 height 30
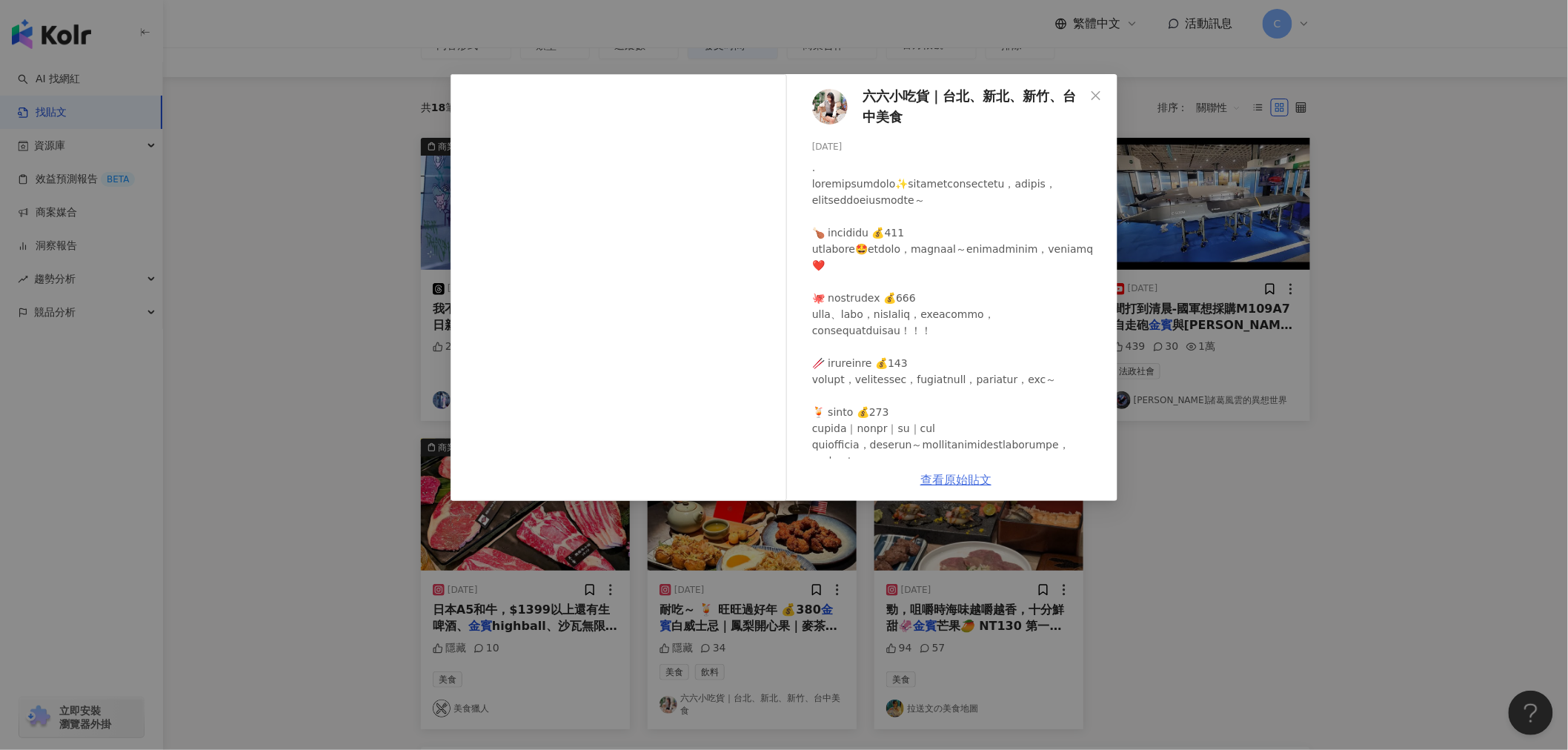
click at [961, 485] on link "查看原始貼文" at bounding box center [956, 480] width 71 height 14
click at [1095, 93] on icon "close" at bounding box center [1096, 96] width 12 height 12
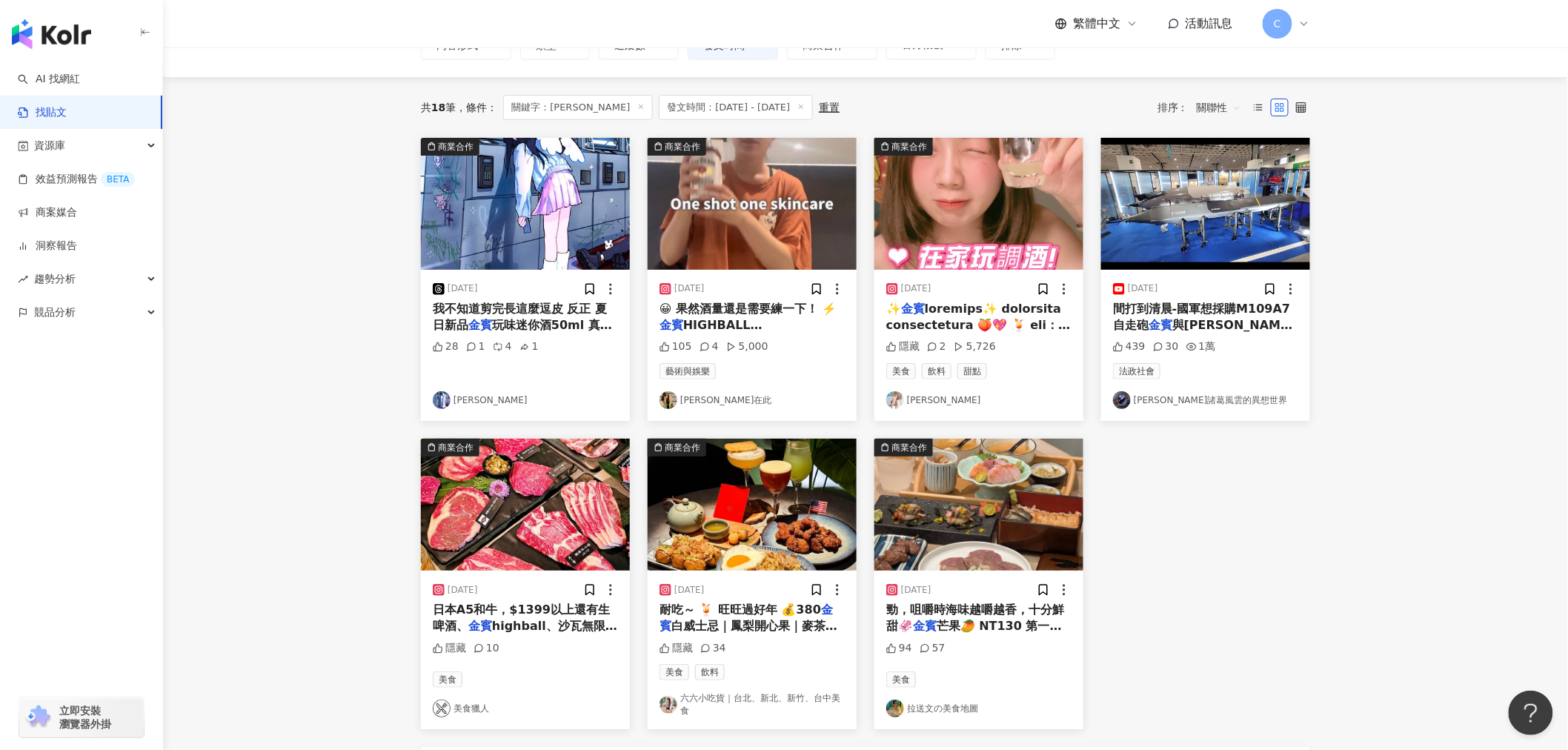
click at [515, 611] on span "日本A5和牛，$1399以上還有生啤酒、" at bounding box center [521, 617] width 177 height 30
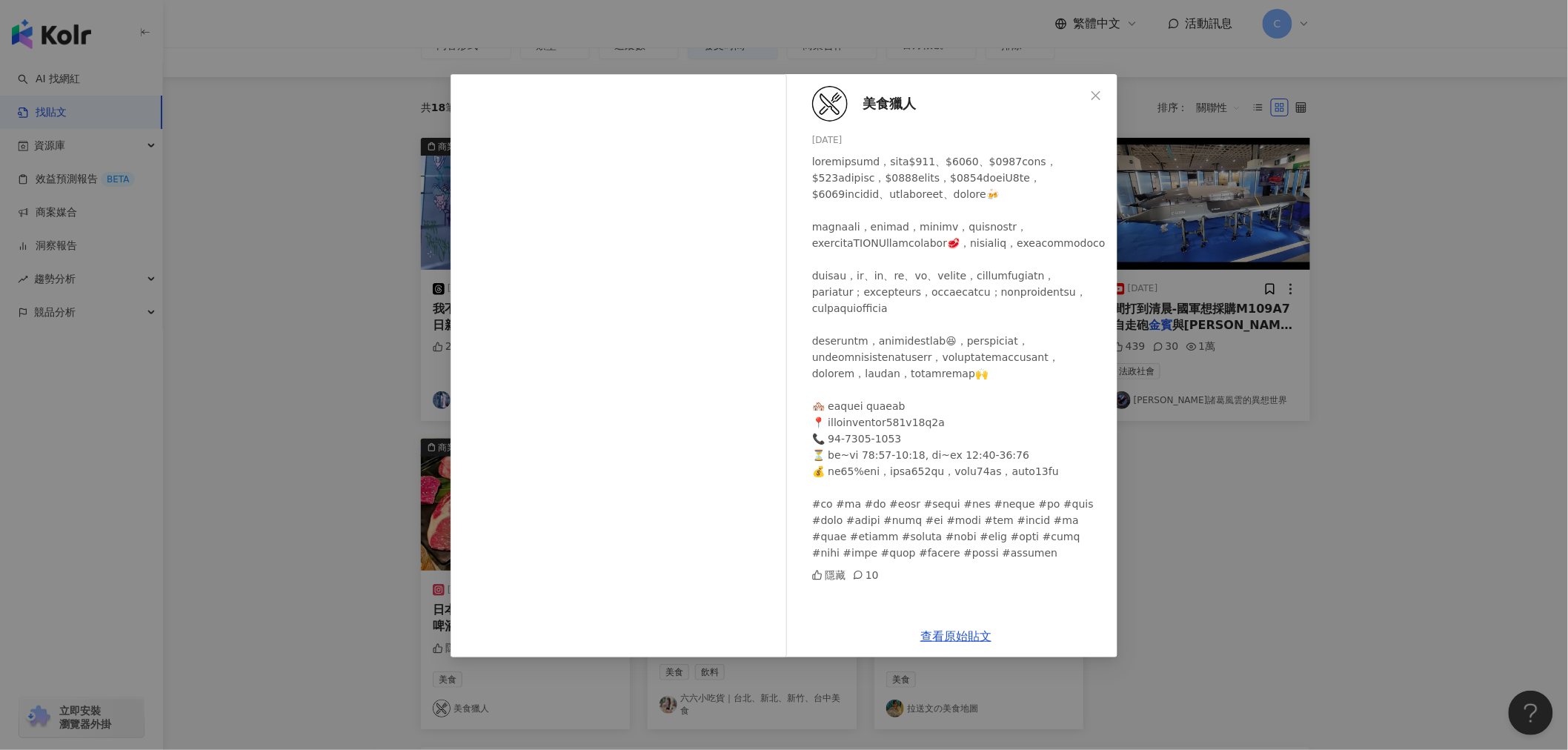
scroll to position [81, 0]
click at [1095, 95] on icon "close" at bounding box center [1096, 95] width 9 height 9
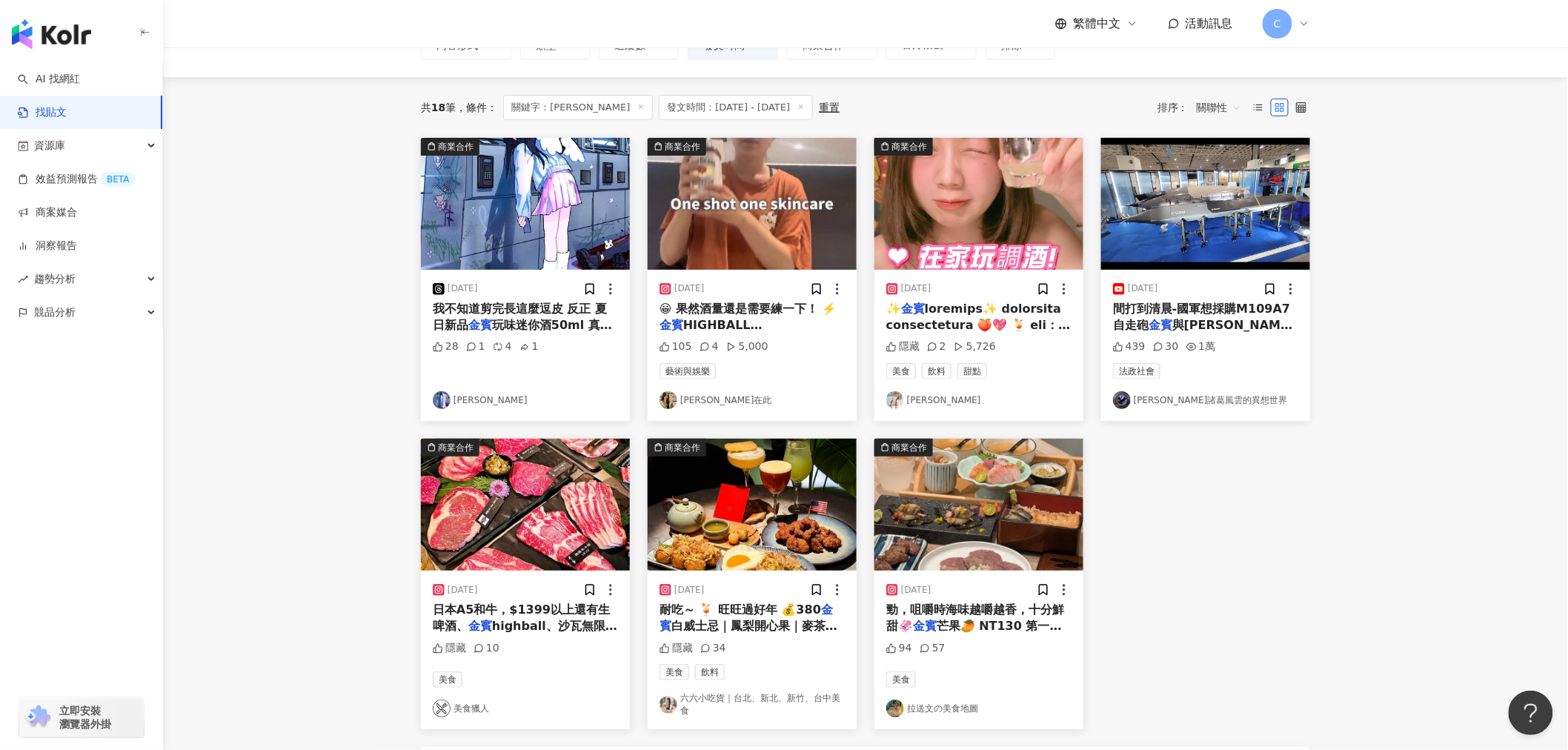
click at [581, 621] on span "highball、沙瓦無限暢飲🍻" at bounding box center [525, 634] width 185 height 30
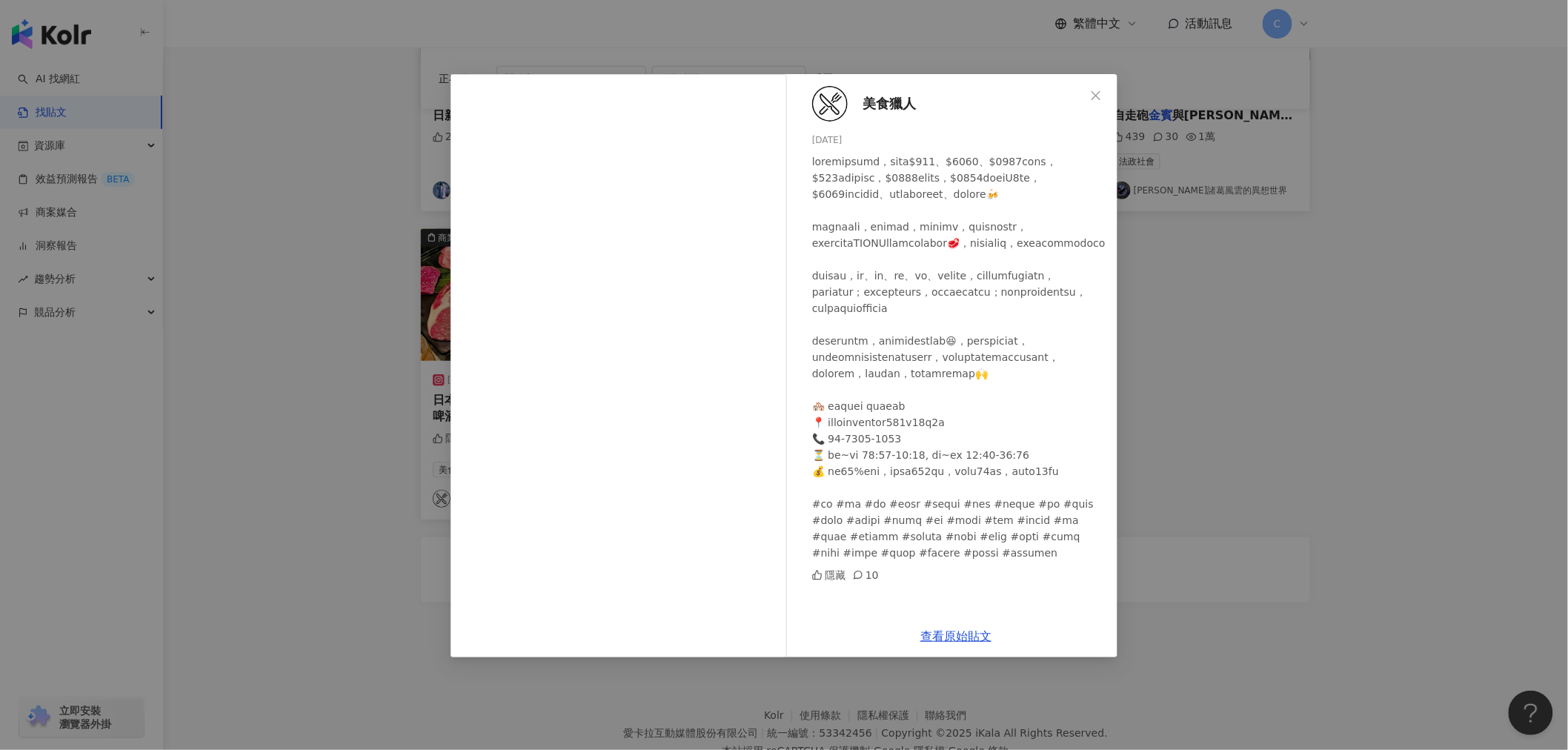
scroll to position [364, 0]
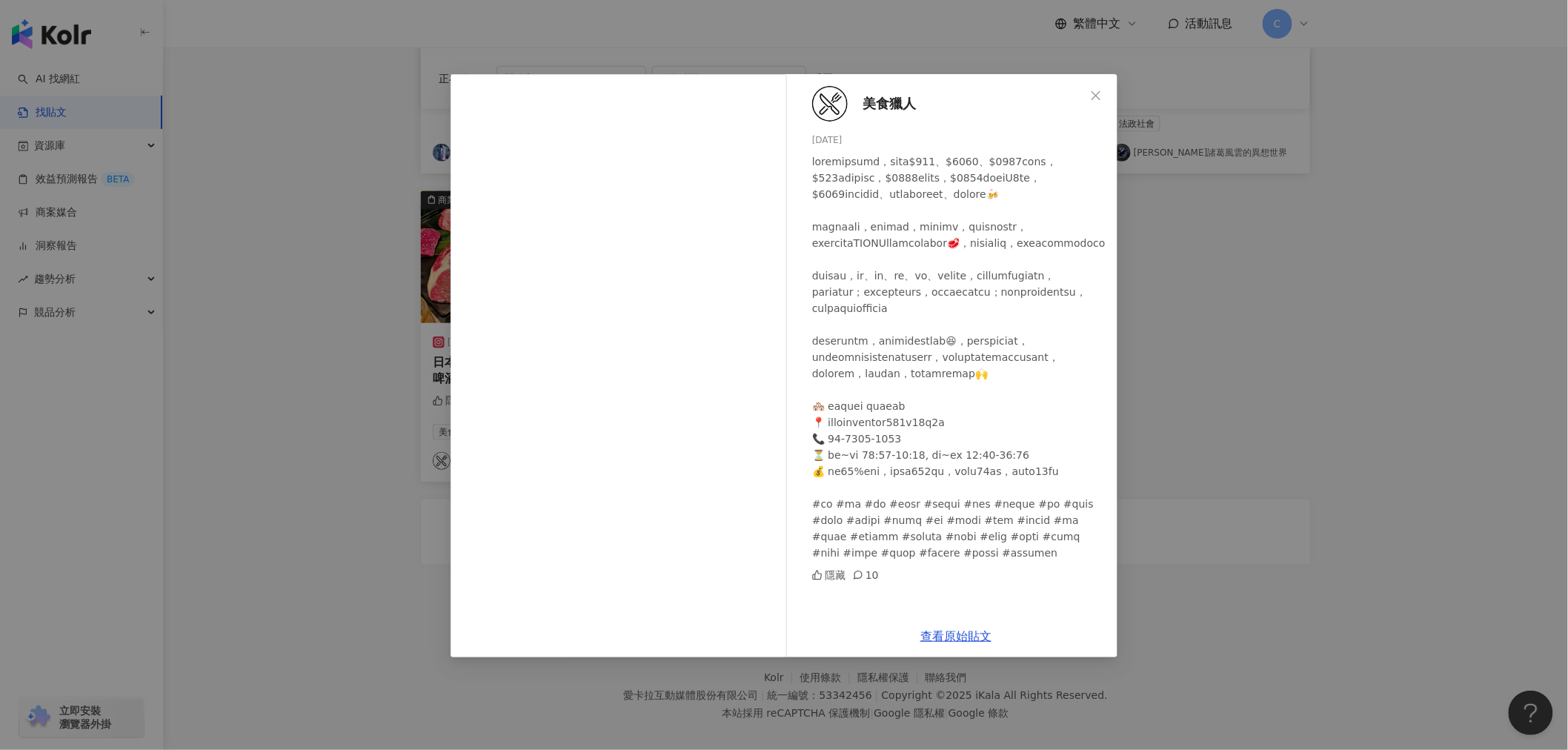
click at [1095, 100] on icon "close" at bounding box center [1096, 96] width 12 height 12
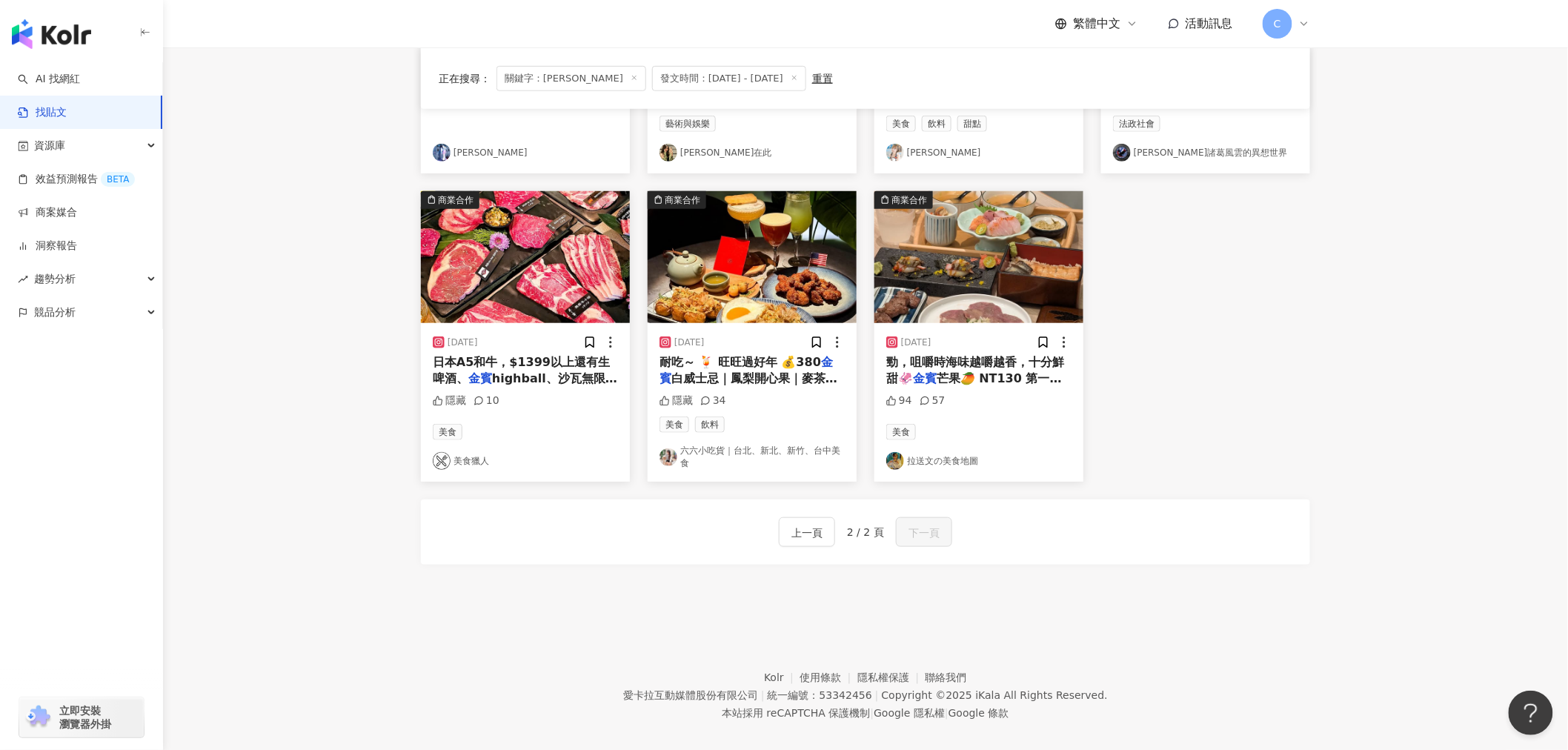
click at [990, 383] on span "芒果🥭 NT130 第一口是香甜的" at bounding box center [974, 386] width 175 height 30
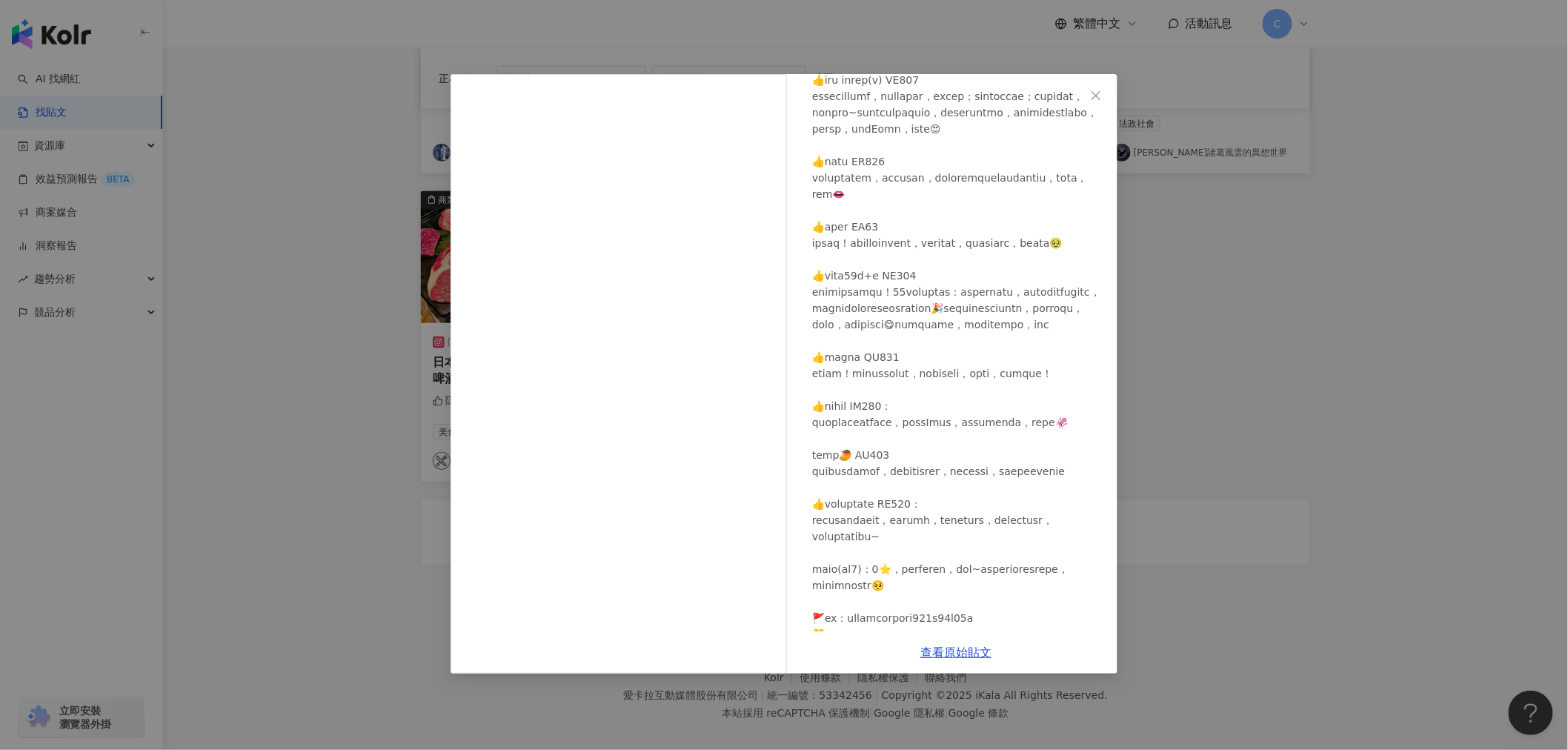
scroll to position [411, 0]
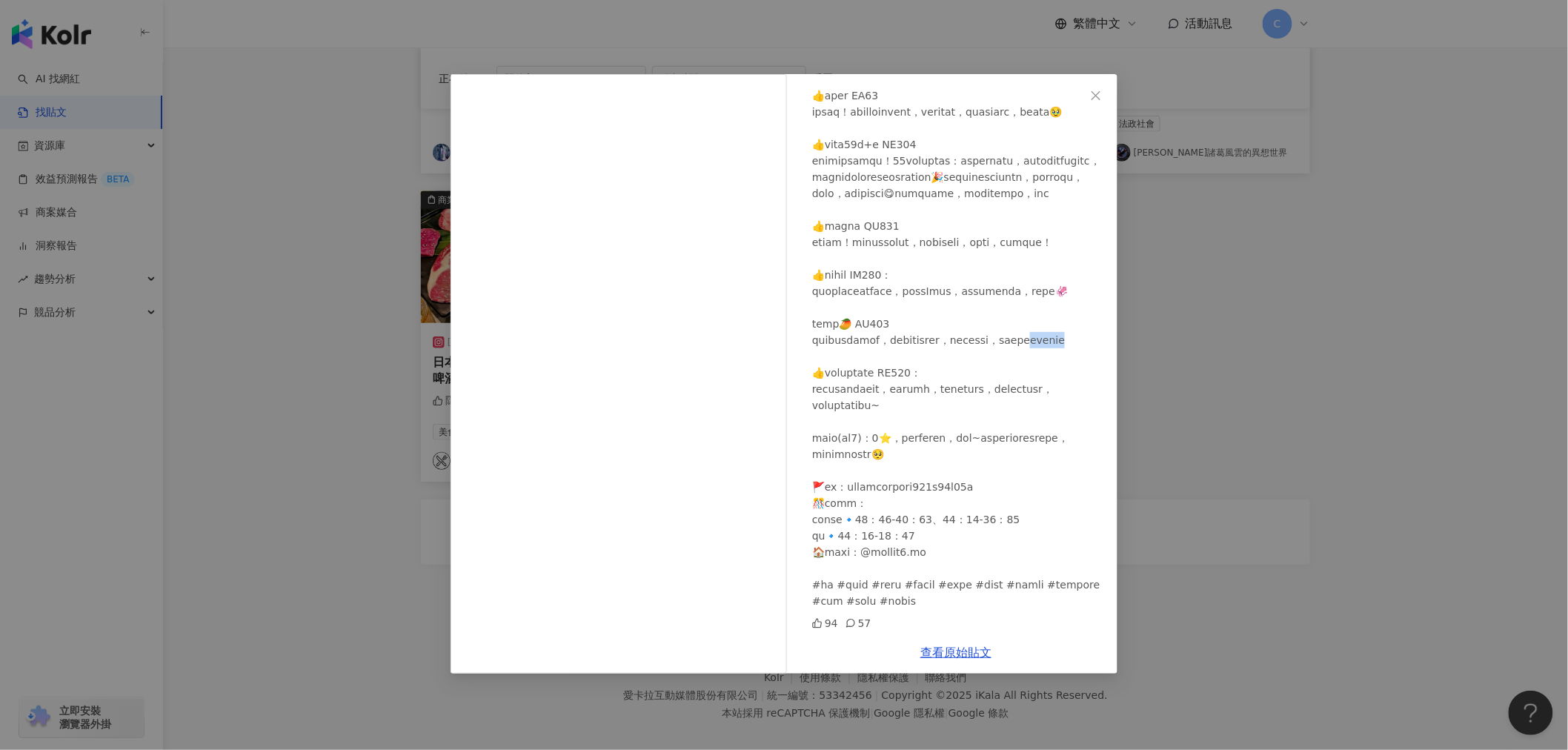
drag, startPoint x: 978, startPoint y: 417, endPoint x: 910, endPoint y: 418, distance: 68.0
click at [910, 418] on div at bounding box center [959, 218] width 294 height 782
click at [1093, 92] on icon "close" at bounding box center [1096, 95] width 9 height 9
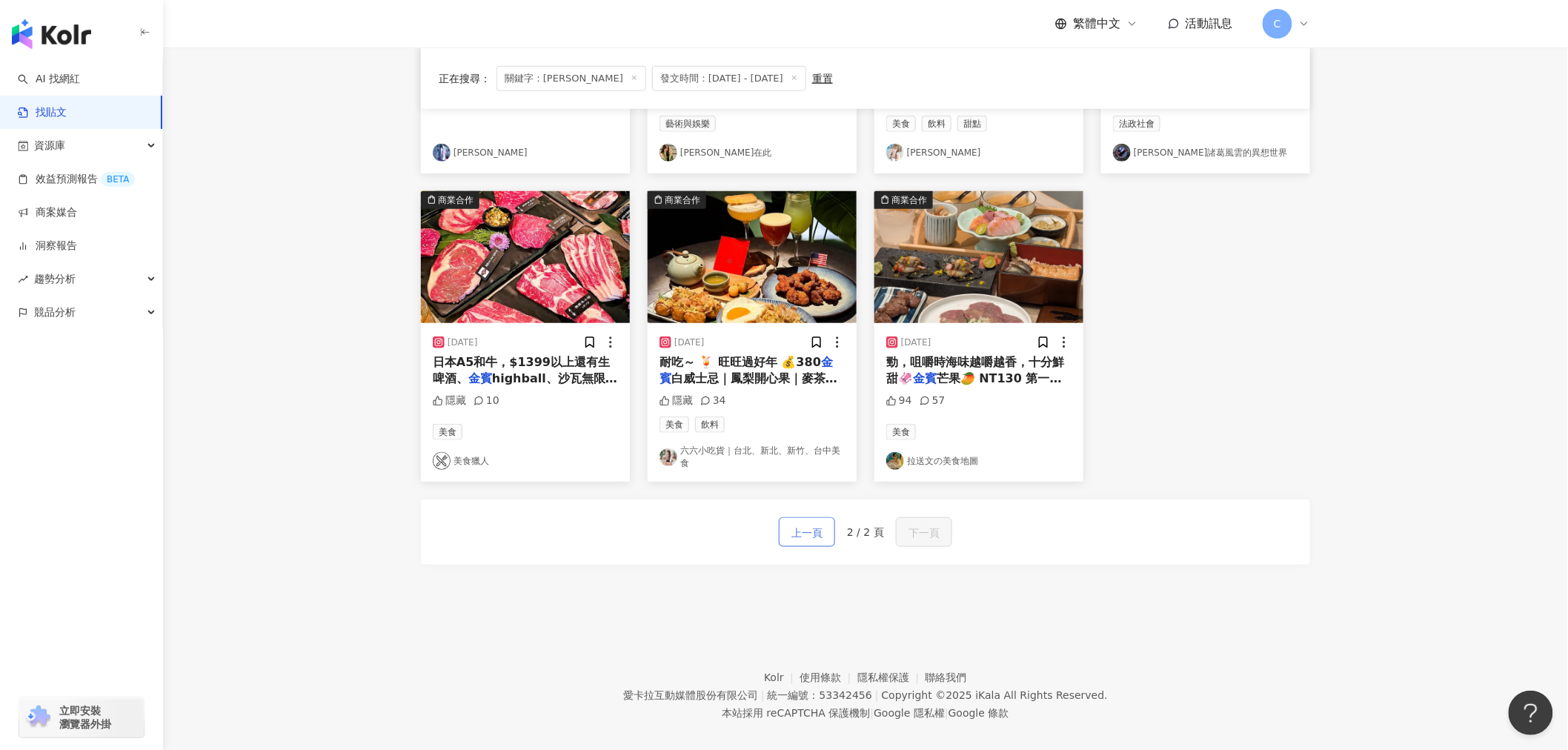
click at [821, 520] on button "上一頁" at bounding box center [807, 532] width 56 height 29
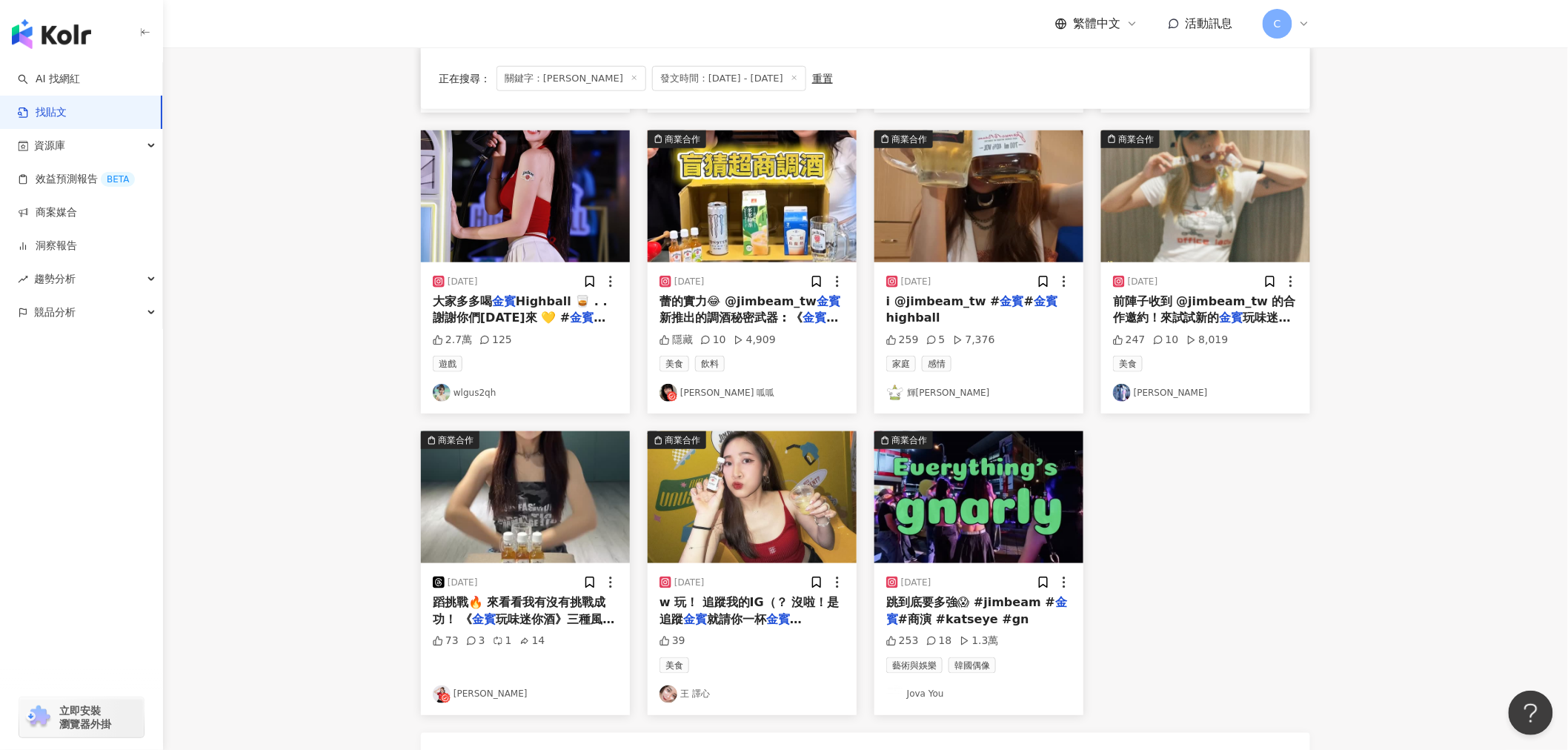
scroll to position [575, 0]
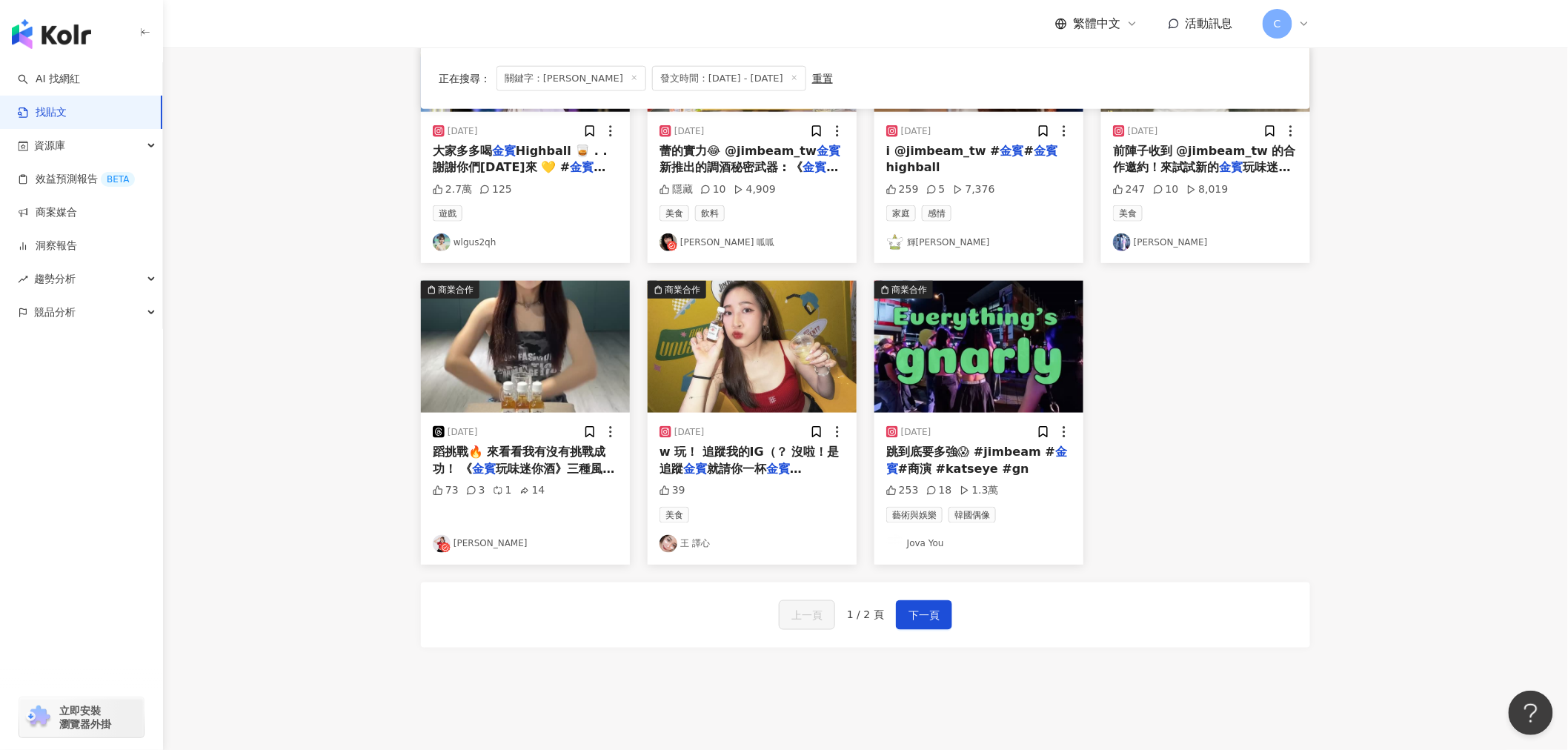
click at [997, 455] on span "跳到底要多強😱 #jimbeam #" at bounding box center [971, 451] width 169 height 14
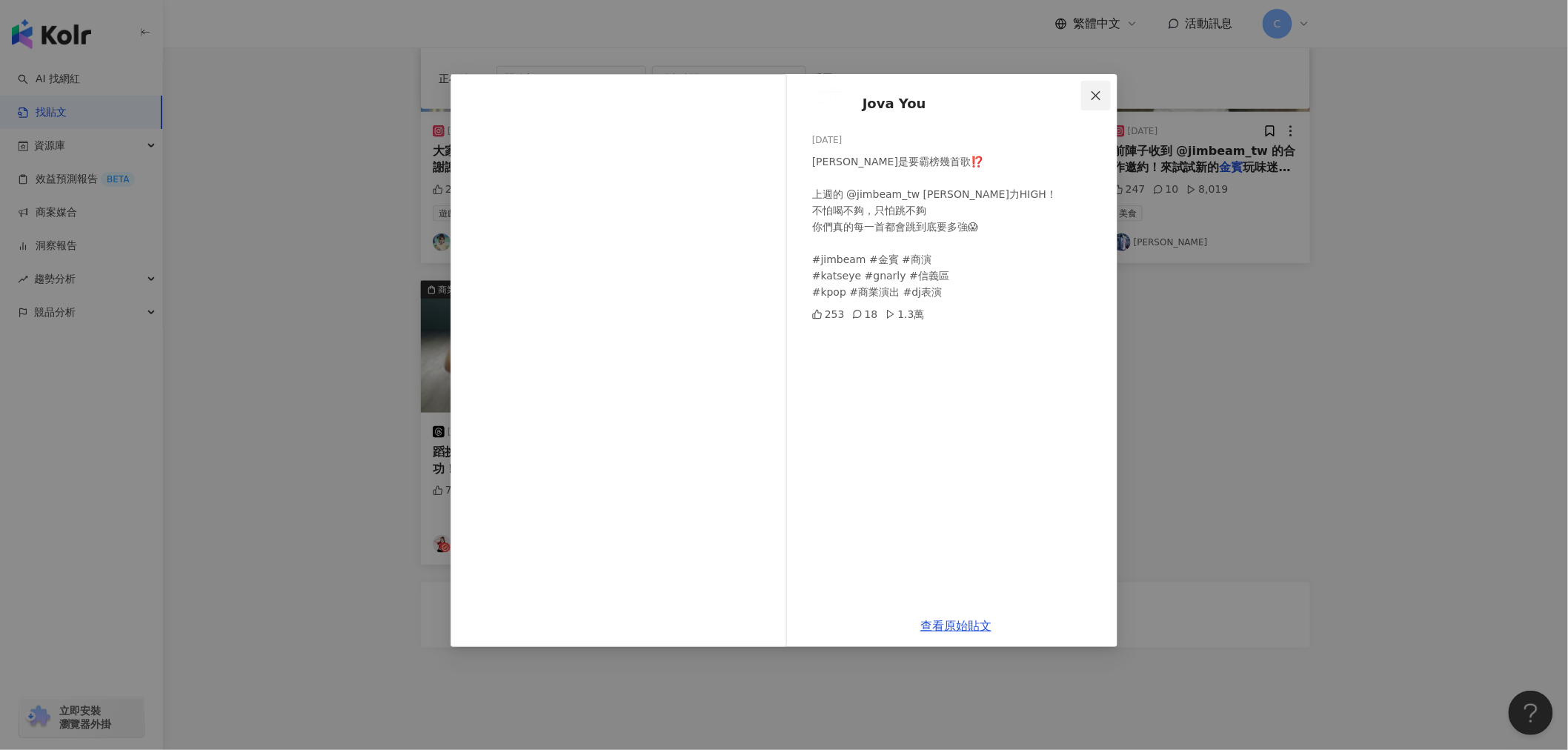
click at [1100, 98] on icon "close" at bounding box center [1096, 96] width 12 height 12
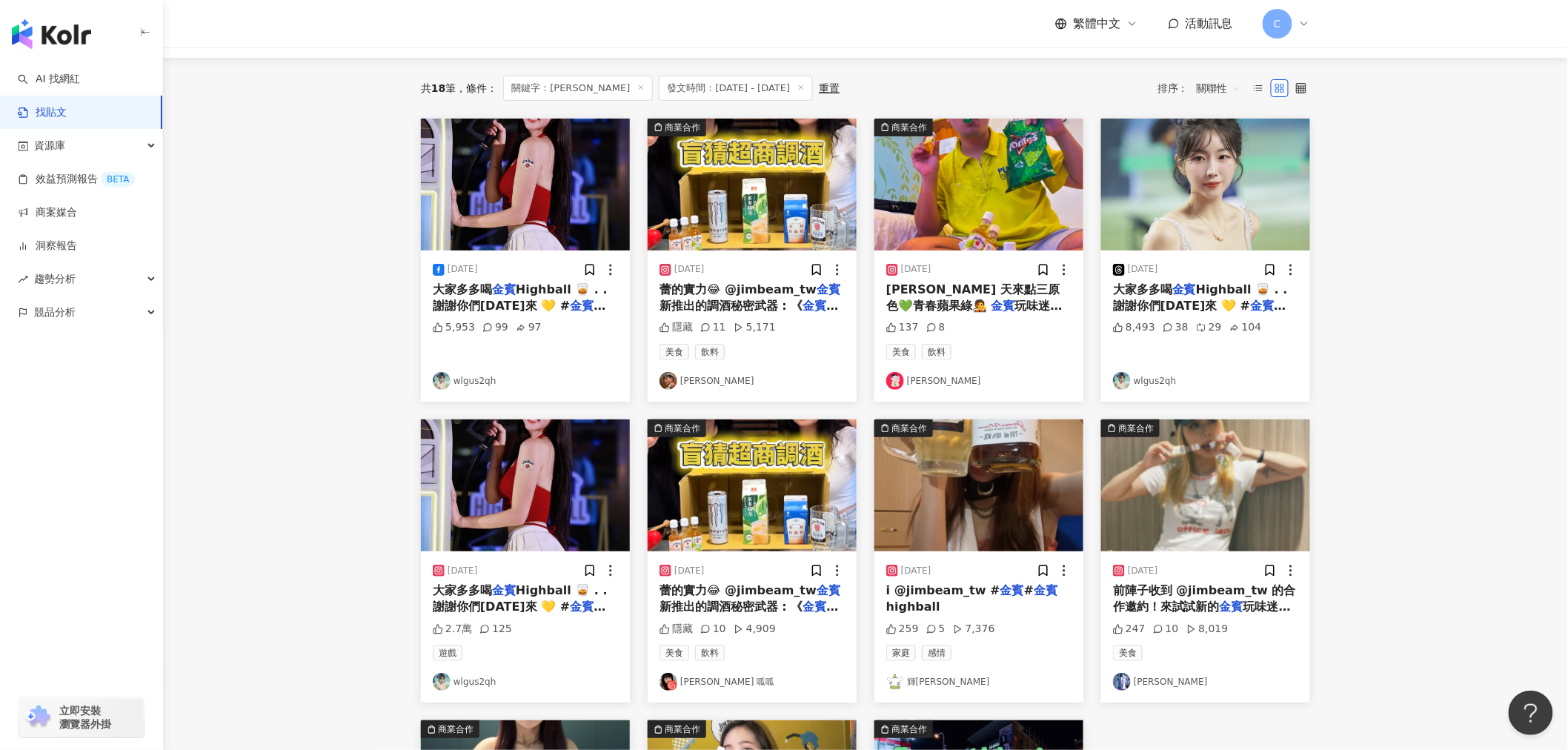
scroll to position [164, 0]
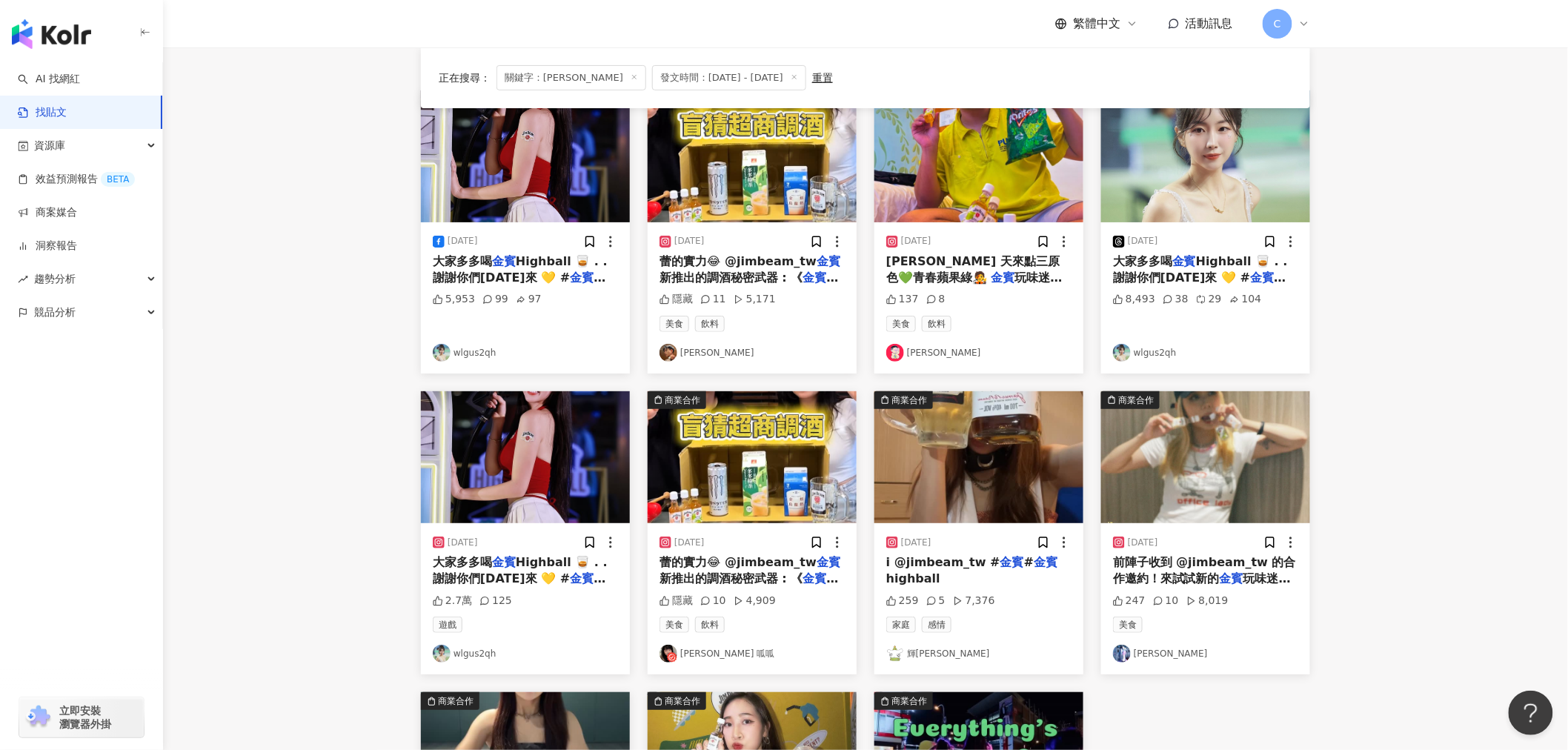
click at [776, 576] on span "新推出的調酒秘密武器 : 《" at bounding box center [731, 578] width 144 height 14
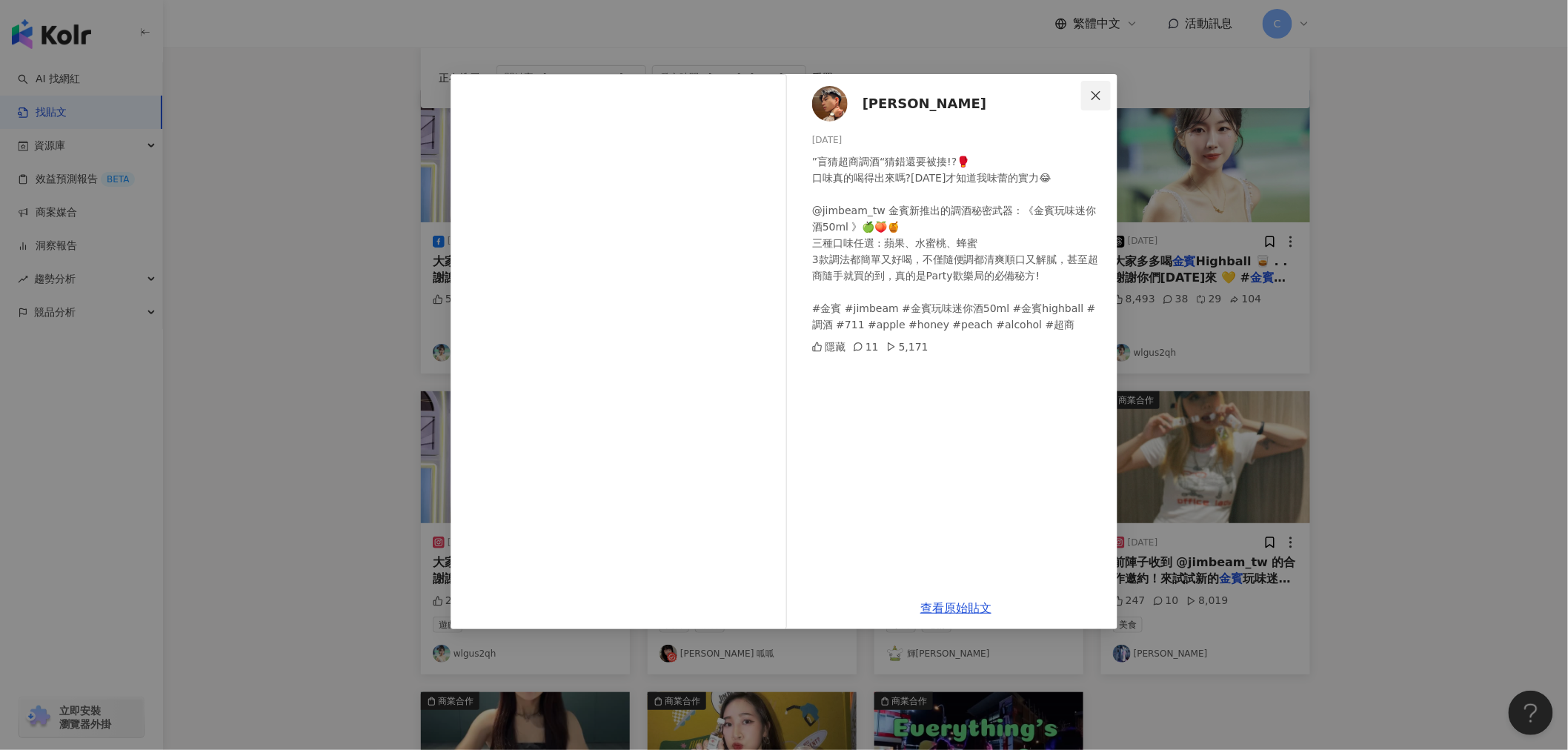
click at [1097, 86] on button "Close" at bounding box center [1096, 95] width 29 height 29
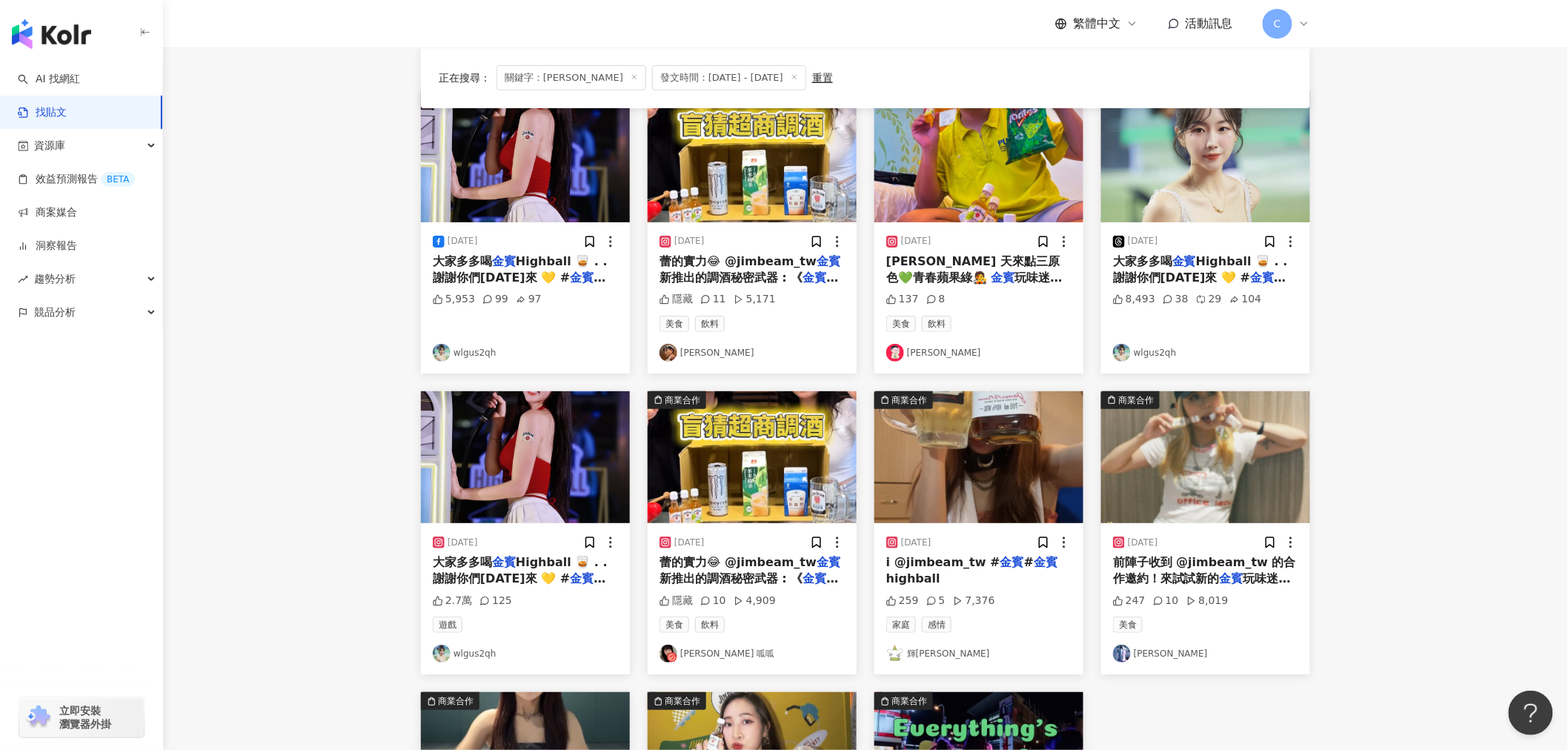
click at [1181, 267] on mark "金賓" at bounding box center [1184, 261] width 23 height 14
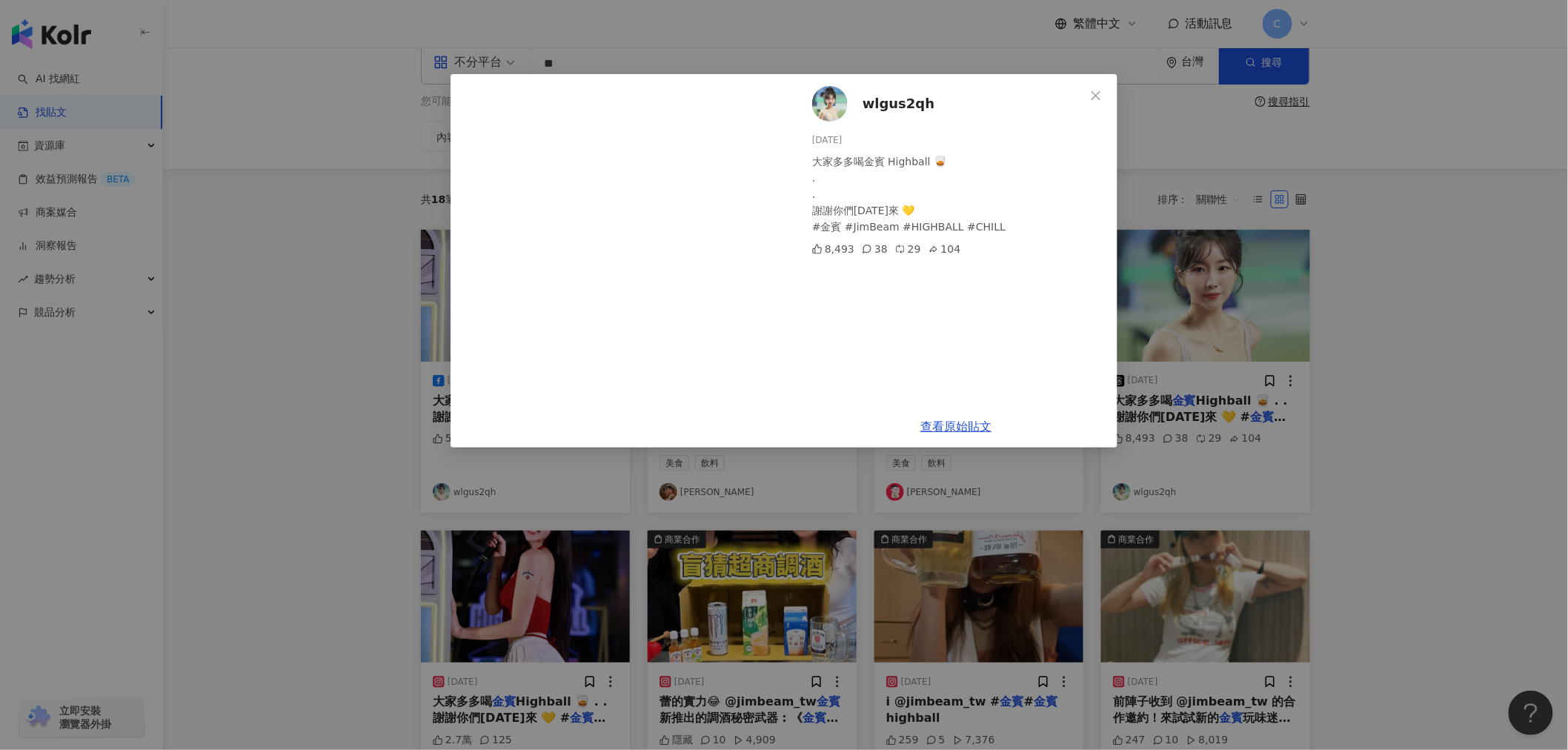
scroll to position [0, 0]
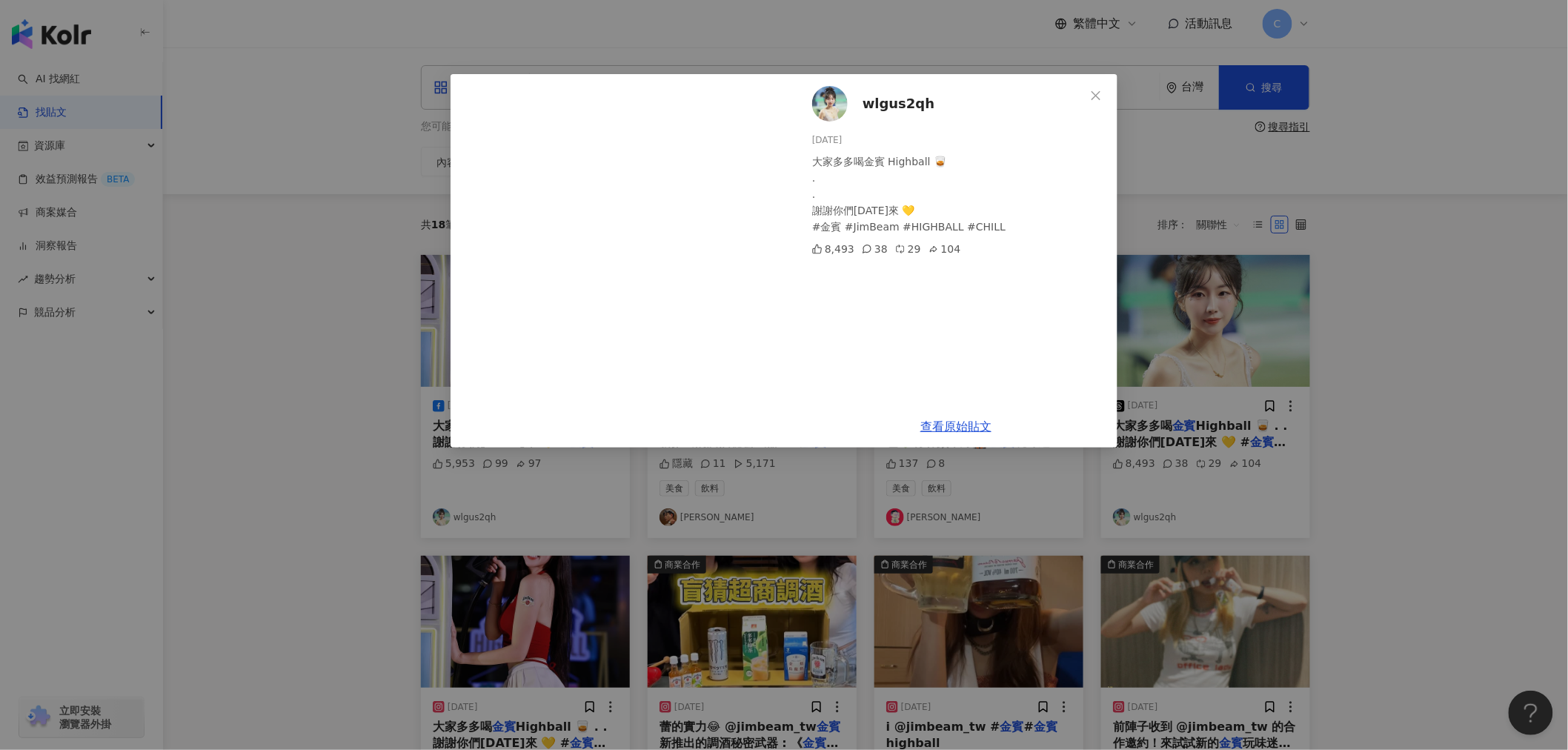
click at [1094, 92] on icon "close" at bounding box center [1096, 96] width 12 height 12
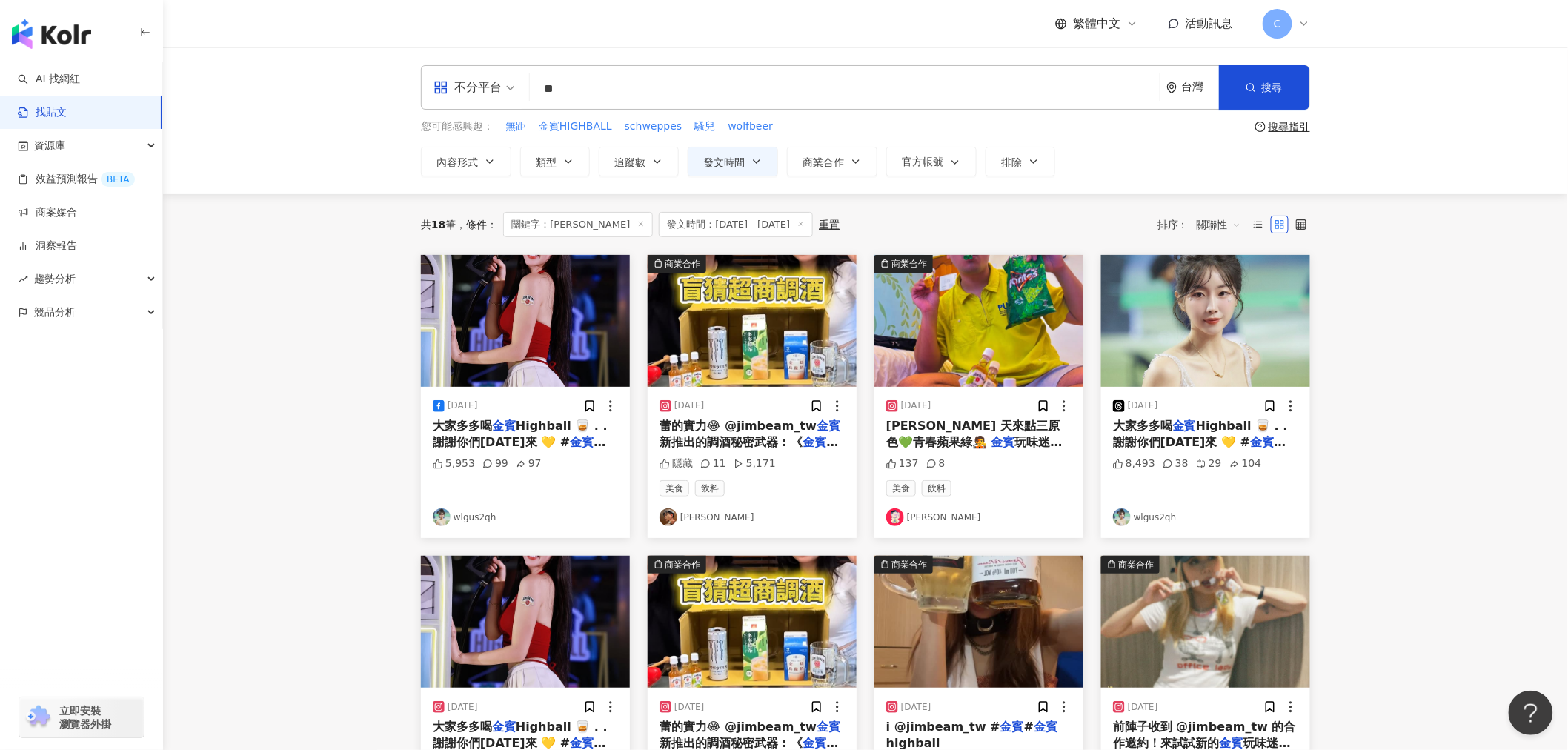
click at [519, 438] on span "Highball 🥃 . . 謝謝你們[DATE]來 💛 #" at bounding box center [520, 434] width 175 height 30
